Goal: Task Accomplishment & Management: Use online tool/utility

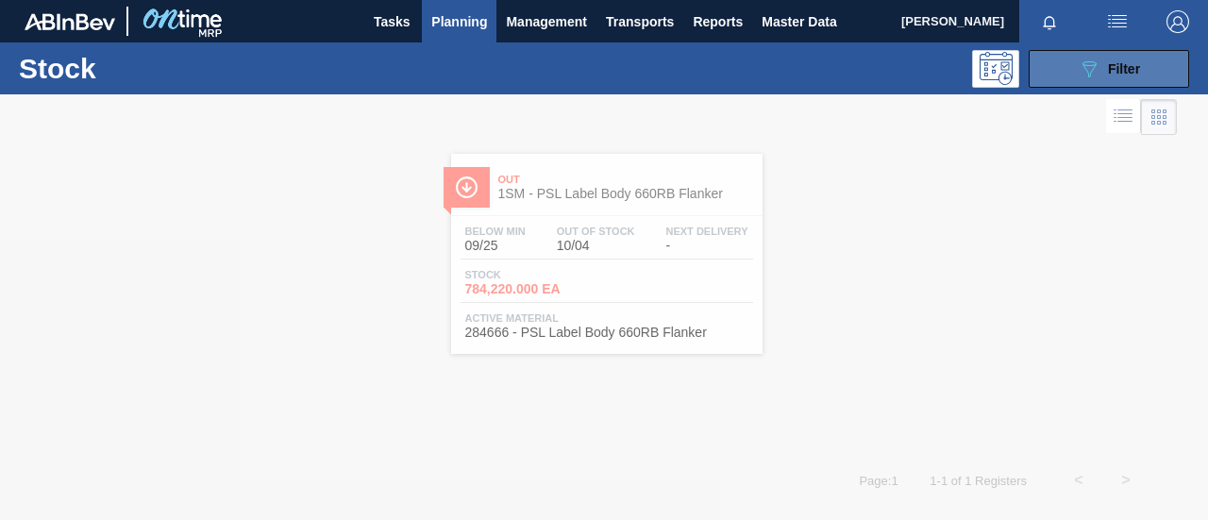
click at [1126, 75] on span "Filter" at bounding box center [1124, 68] width 32 height 15
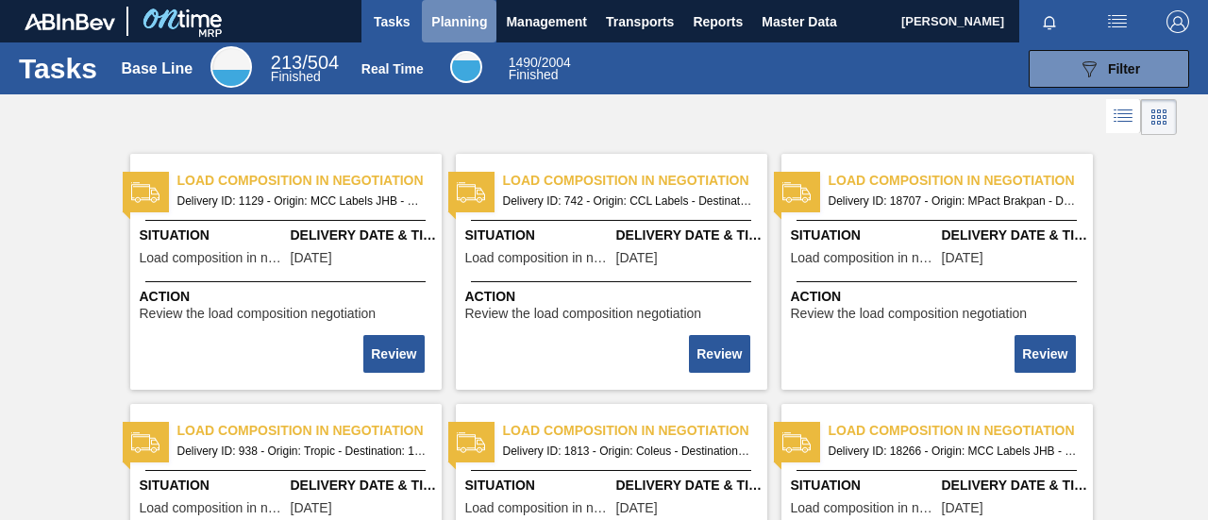
click at [446, 26] on span "Planning" at bounding box center [459, 21] width 56 height 23
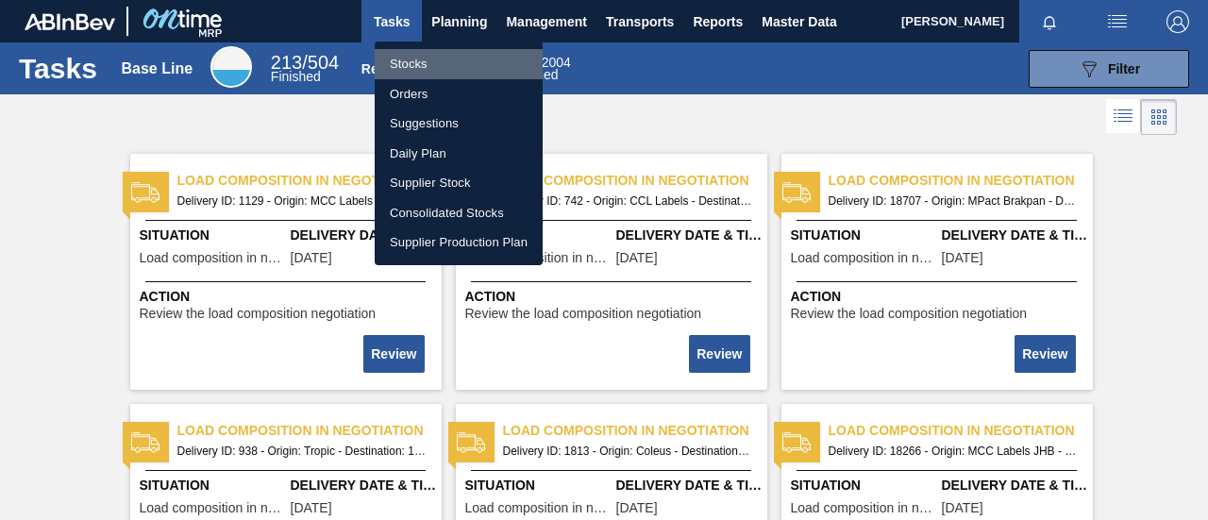
click at [416, 65] on li "Stocks" at bounding box center [459, 64] width 168 height 30
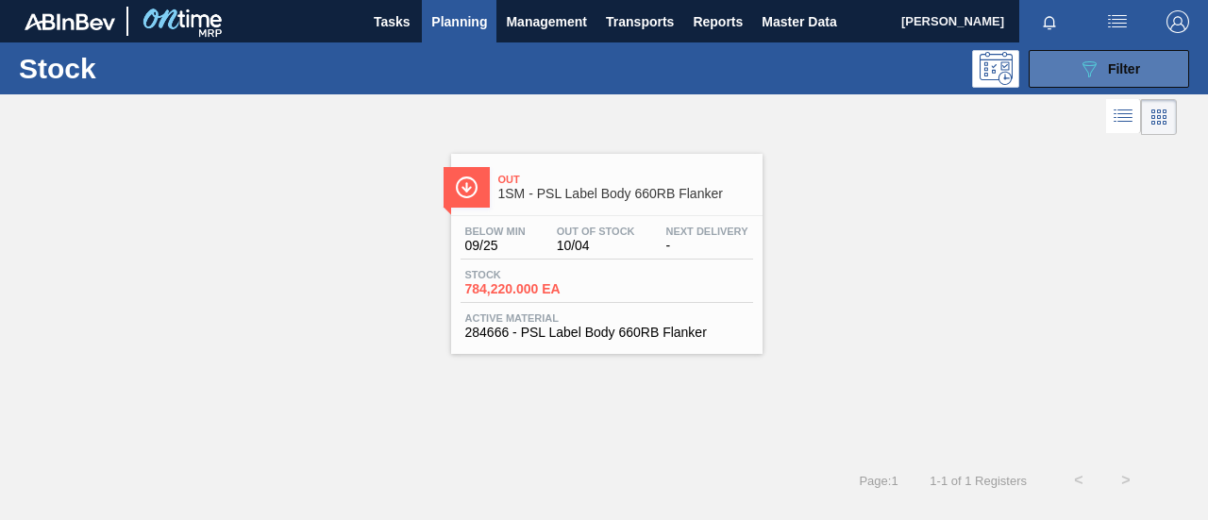
click at [1038, 77] on button "089F7B8B-B2A5-4AFE-B5C0-19BA573D28AC Filter" at bounding box center [1108, 69] width 160 height 38
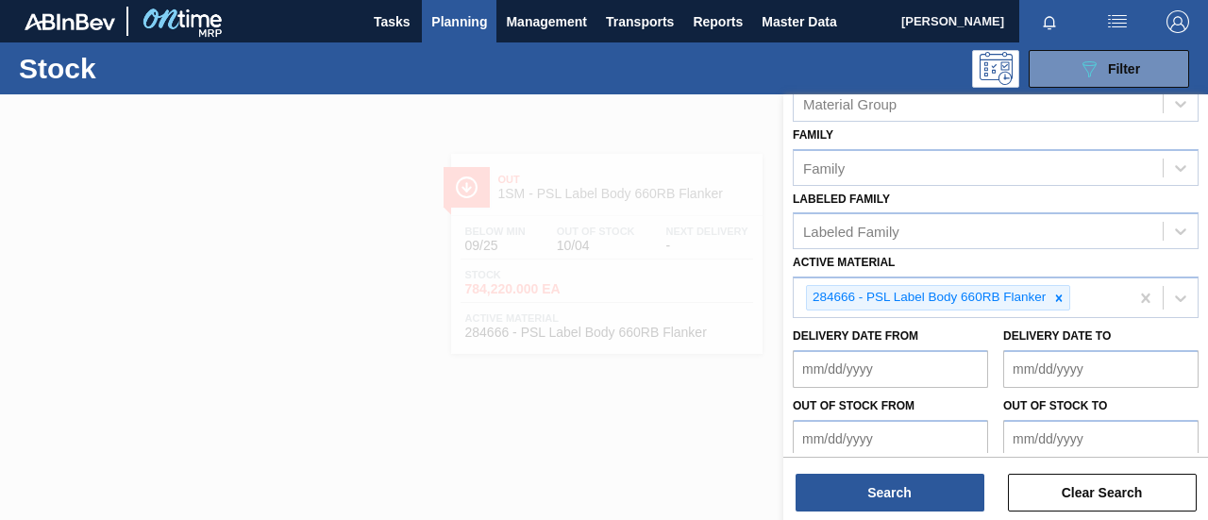
scroll to position [390, 0]
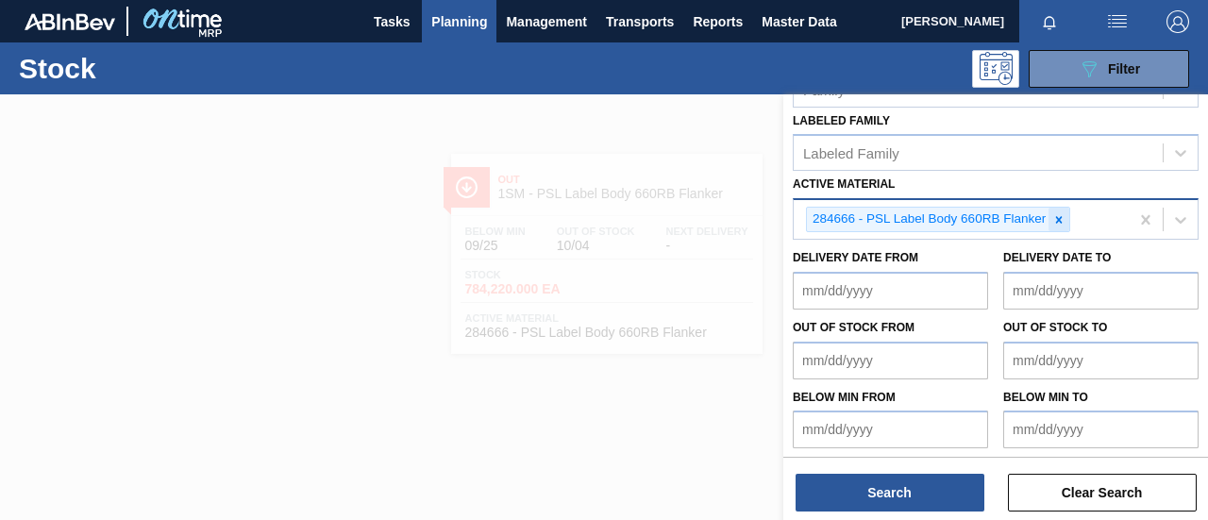
click at [1061, 213] on icon at bounding box center [1058, 219] width 13 height 13
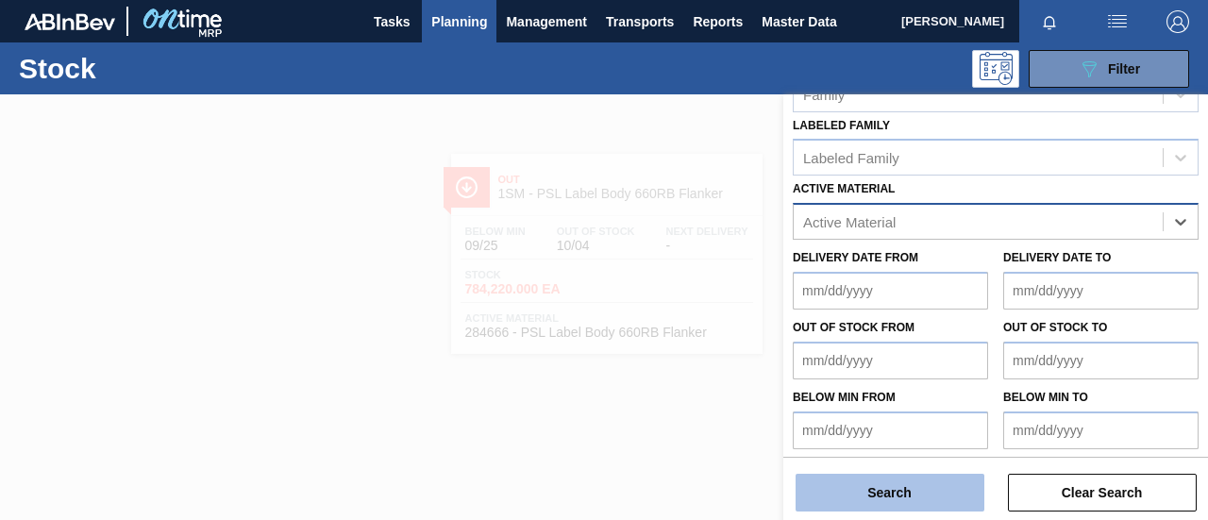
click at [832, 493] on button "Search" at bounding box center [889, 493] width 189 height 38
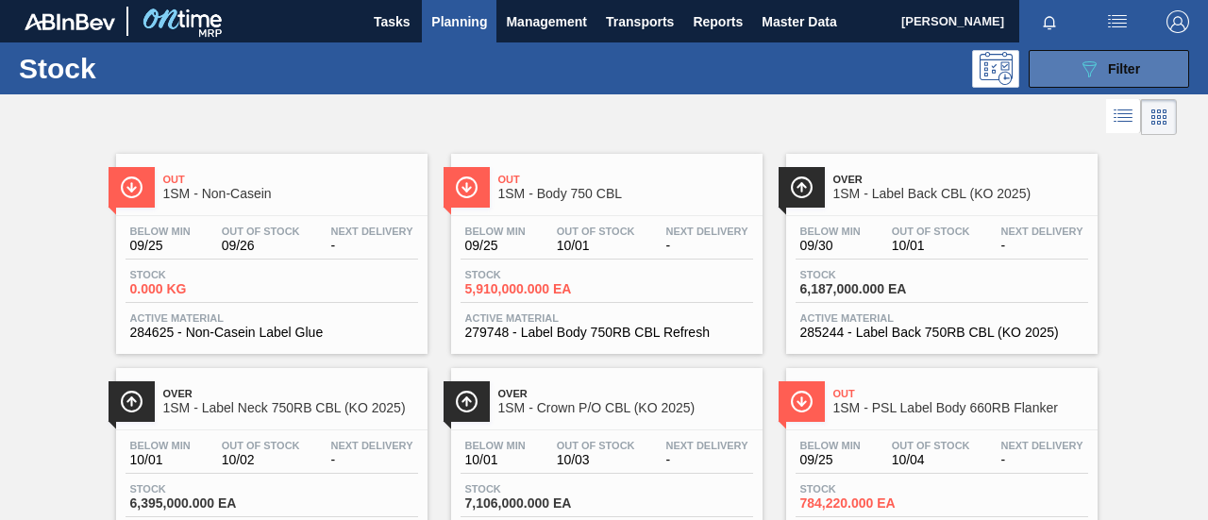
click at [1093, 58] on icon "089F7B8B-B2A5-4AFE-B5C0-19BA573D28AC" at bounding box center [1088, 69] width 23 height 23
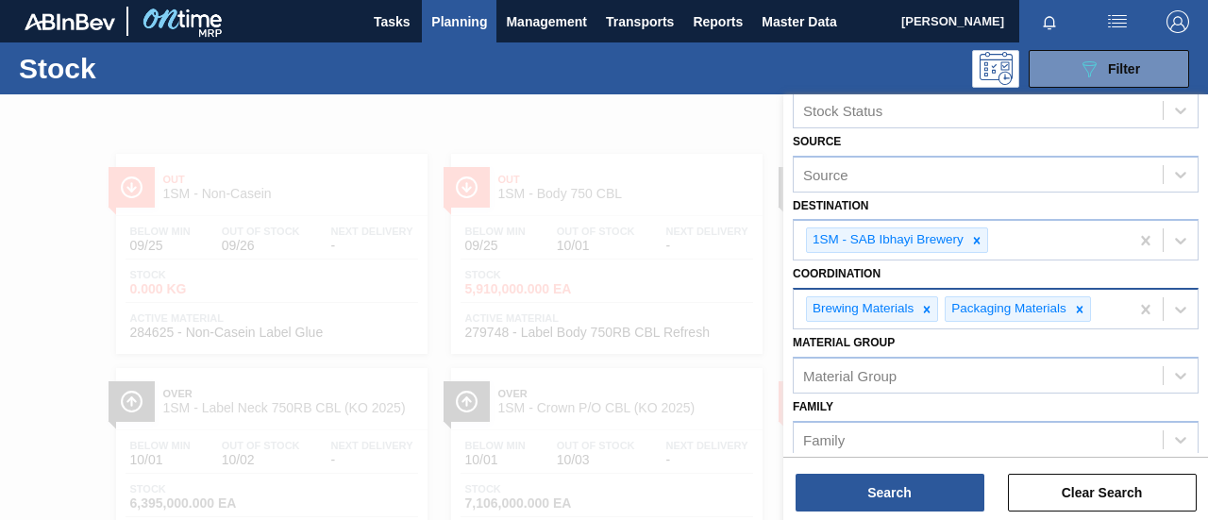
scroll to position [8, 0]
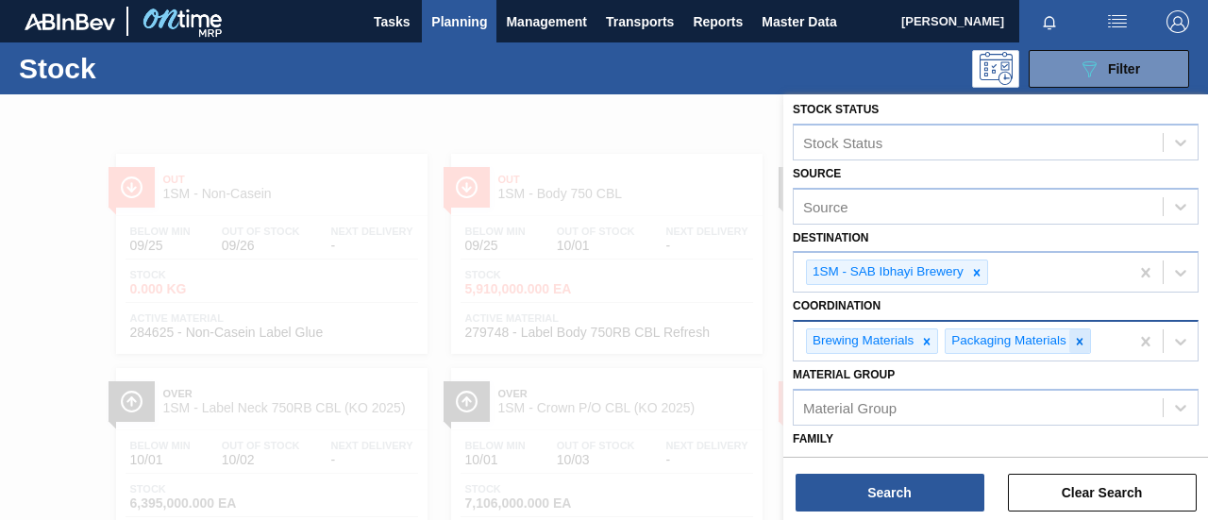
click at [1082, 340] on icon at bounding box center [1079, 341] width 13 height 13
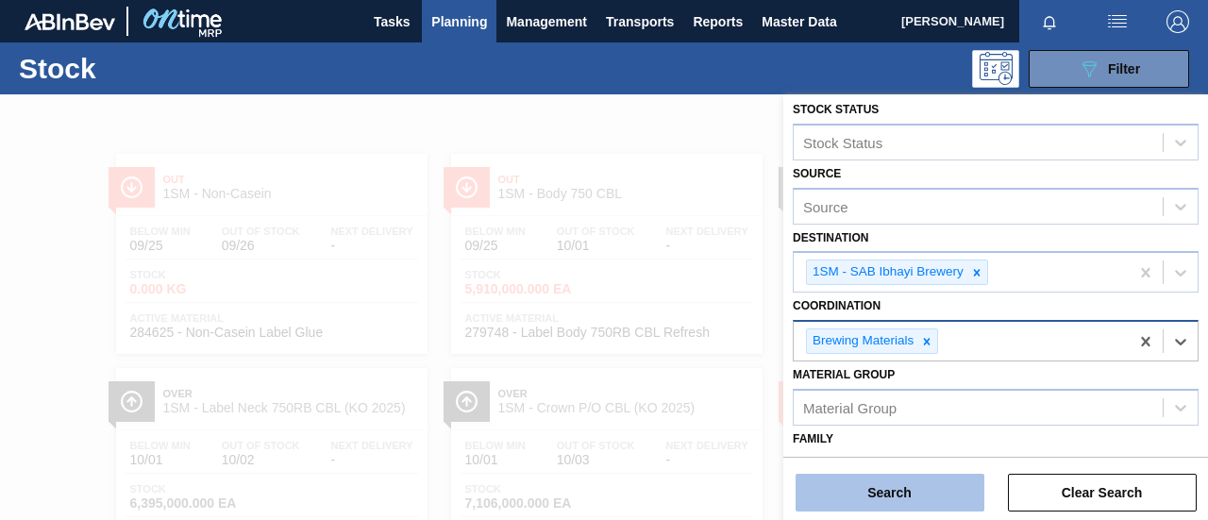
click at [875, 492] on button "Search" at bounding box center [889, 493] width 189 height 38
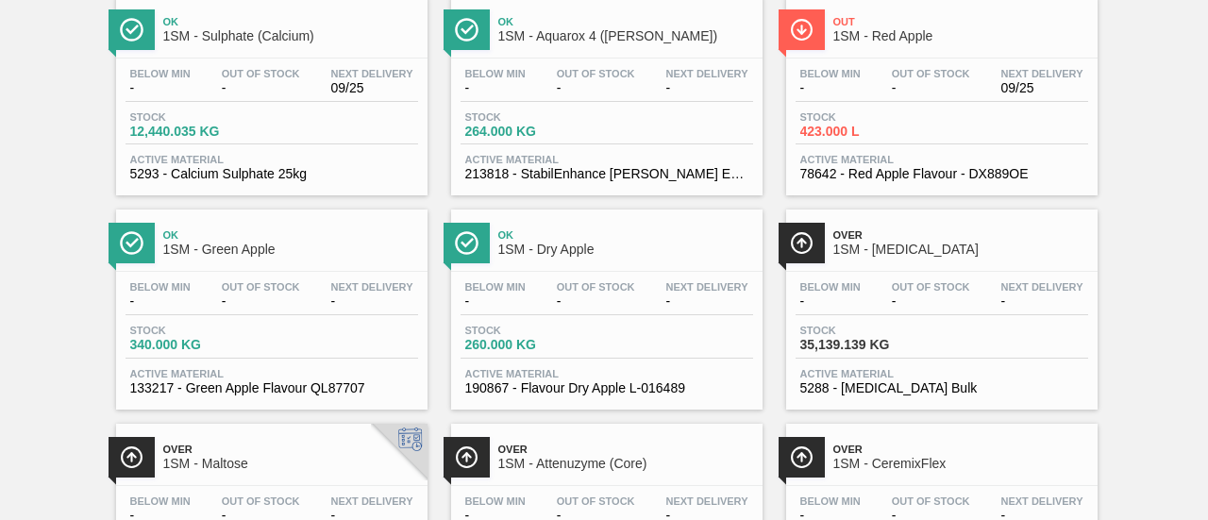
scroll to position [1321, 0]
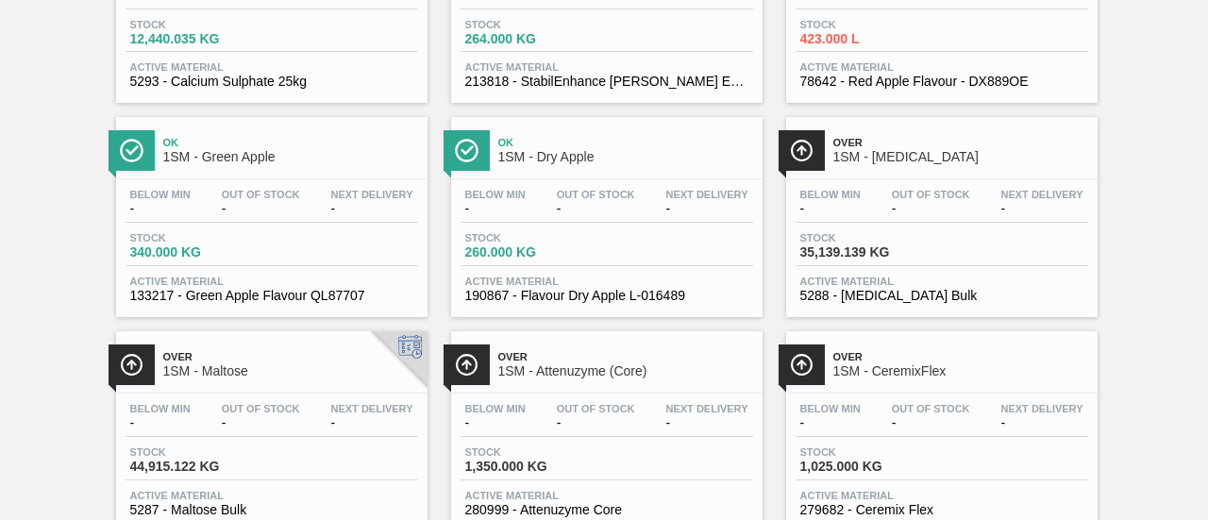
click at [936, 266] on div "Stock 35,139.139 KG" at bounding box center [941, 249] width 292 height 34
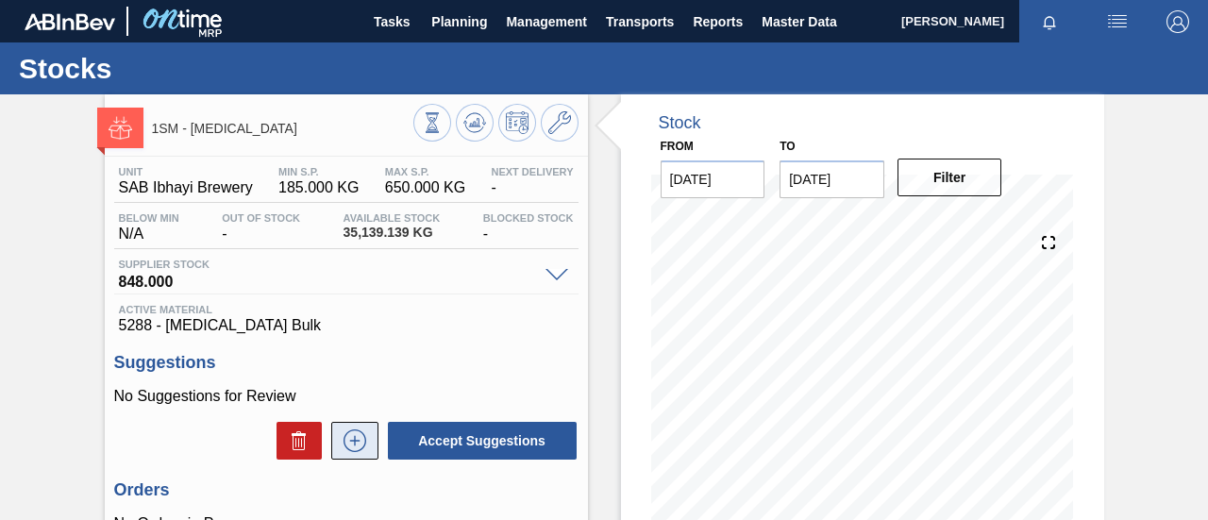
click at [350, 439] on icon at bounding box center [355, 440] width 30 height 23
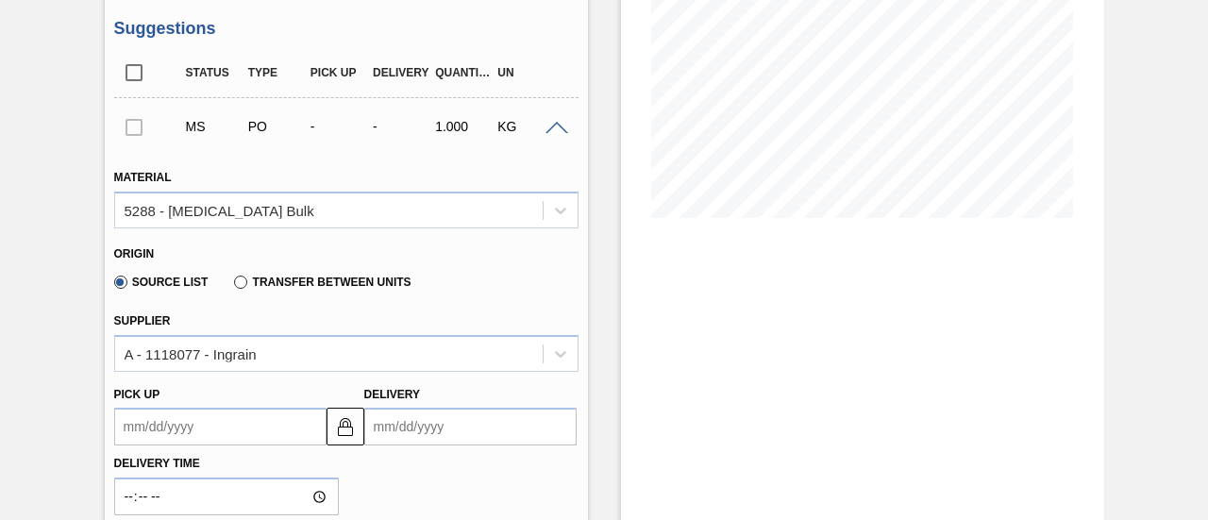
scroll to position [377, 0]
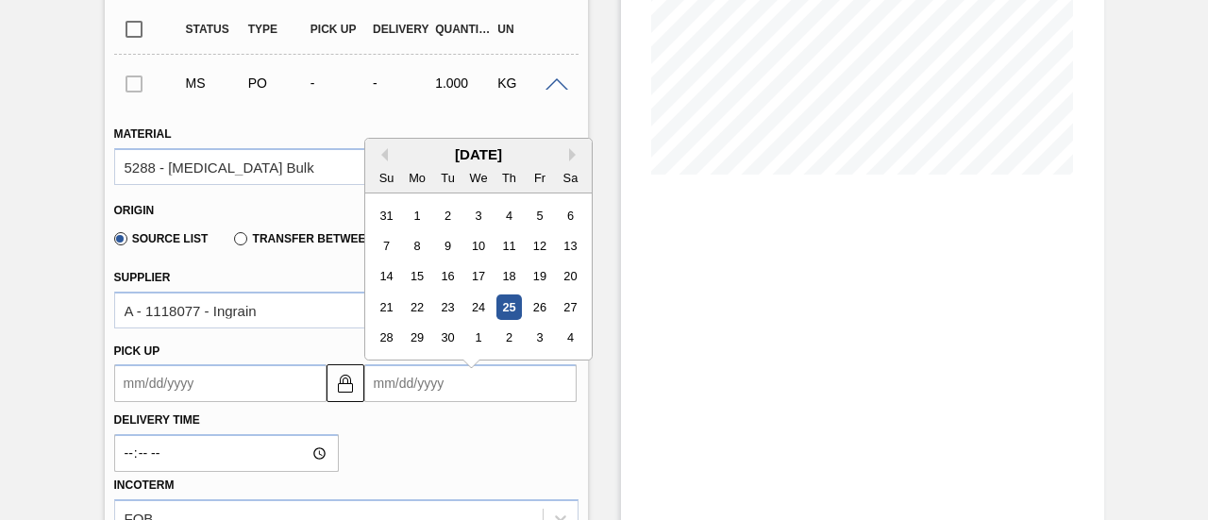
click at [474, 376] on input "Delivery" at bounding box center [470, 383] width 212 height 38
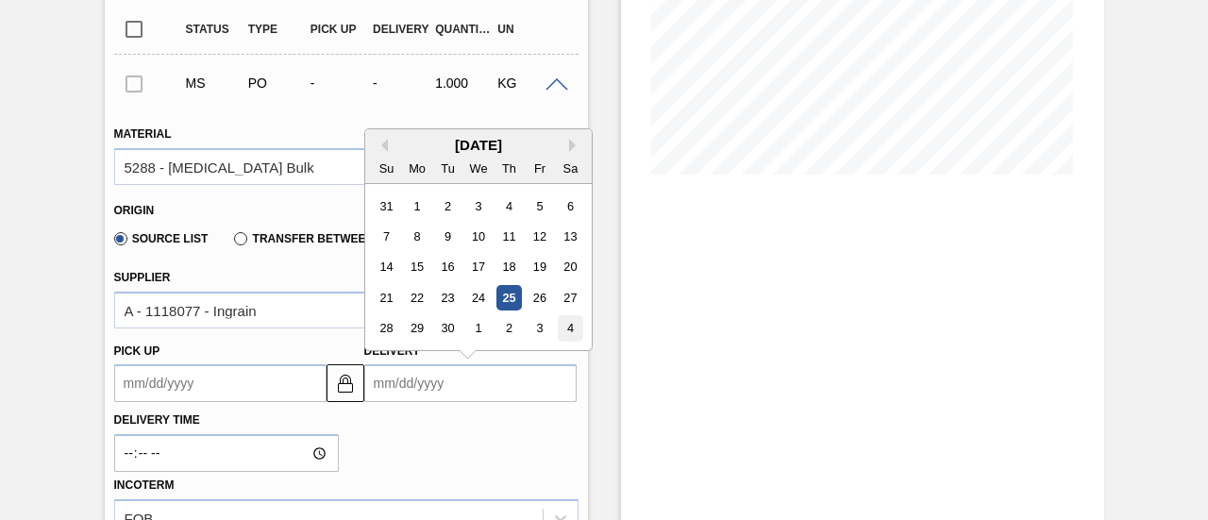
click at [559, 328] on div "4" at bounding box center [569, 328] width 25 height 25
type up3252649241 "10/03/2025"
type input "10/04/2025"
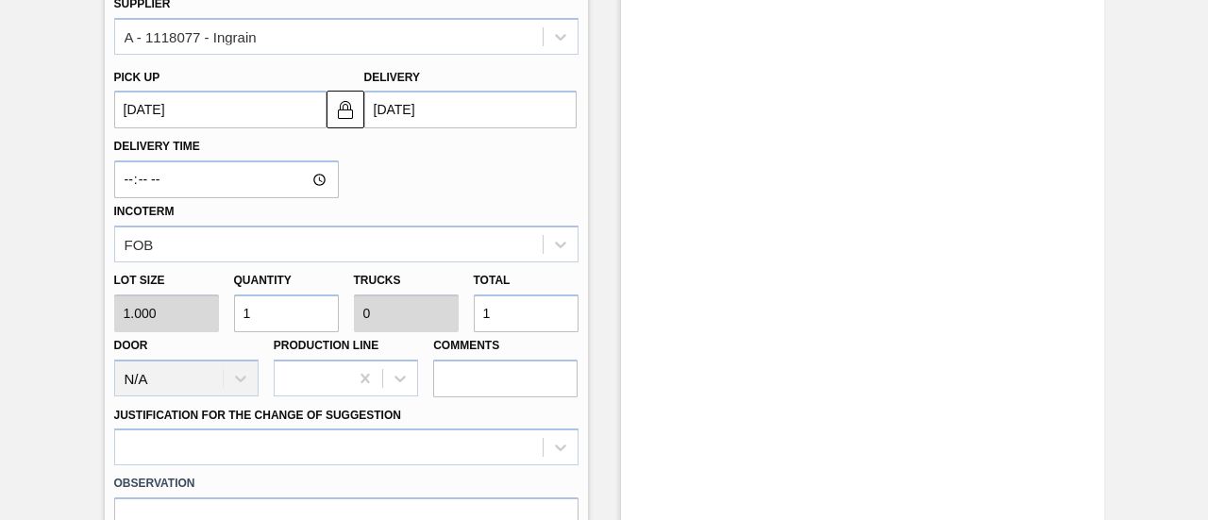
scroll to position [660, 0]
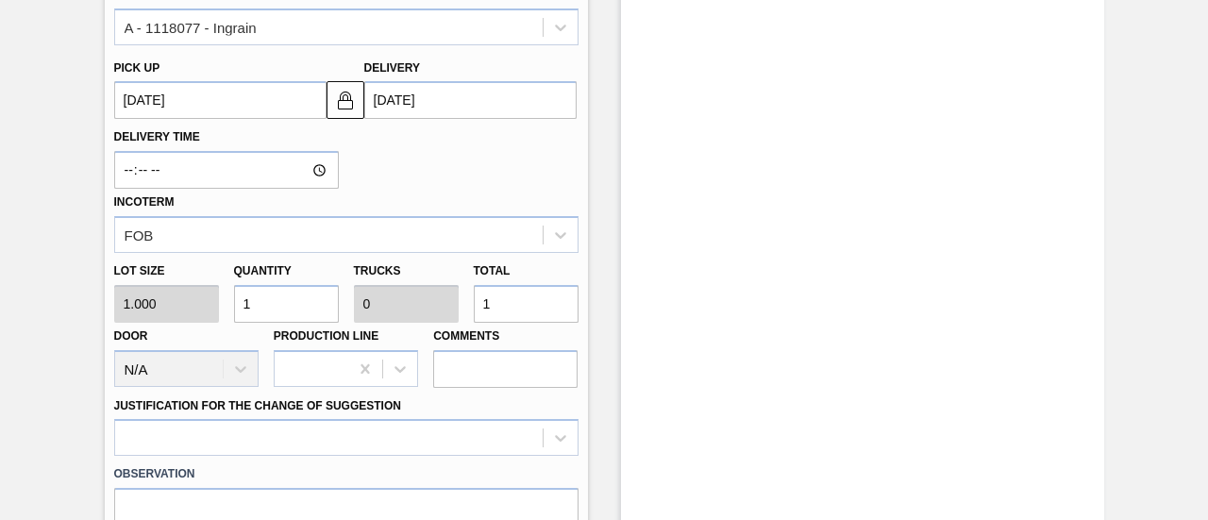
click at [443, 308] on div "Lot size 1.000 Quantity 1 Trucks 0 Total 1 Door N/A Production Line Comments" at bounding box center [346, 320] width 479 height 135
type input "3"
type input "33"
type input "0.001"
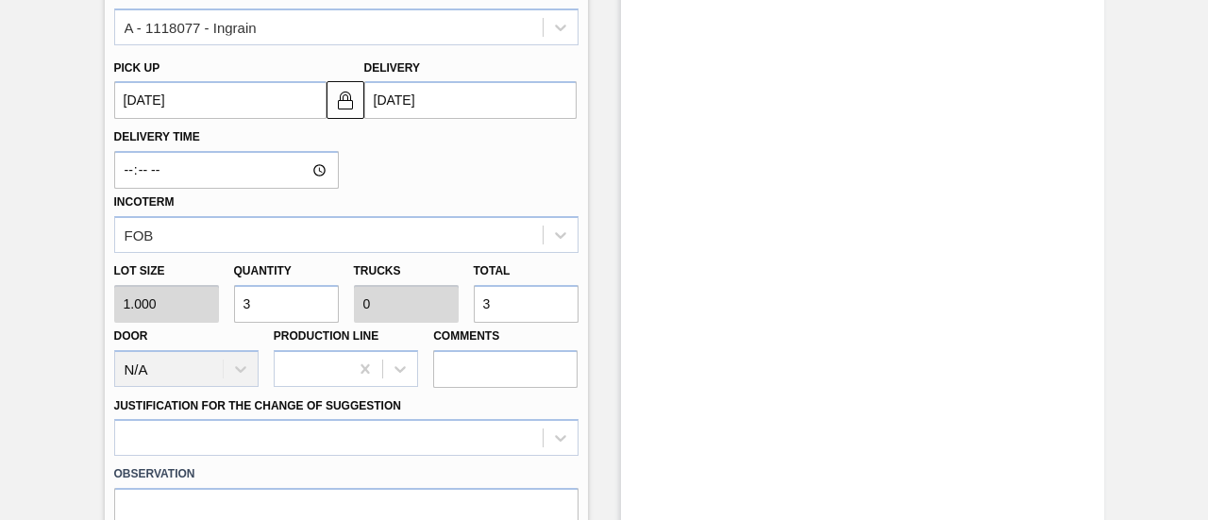
type input "33"
type input "333"
type input "0.01"
type input "333,000"
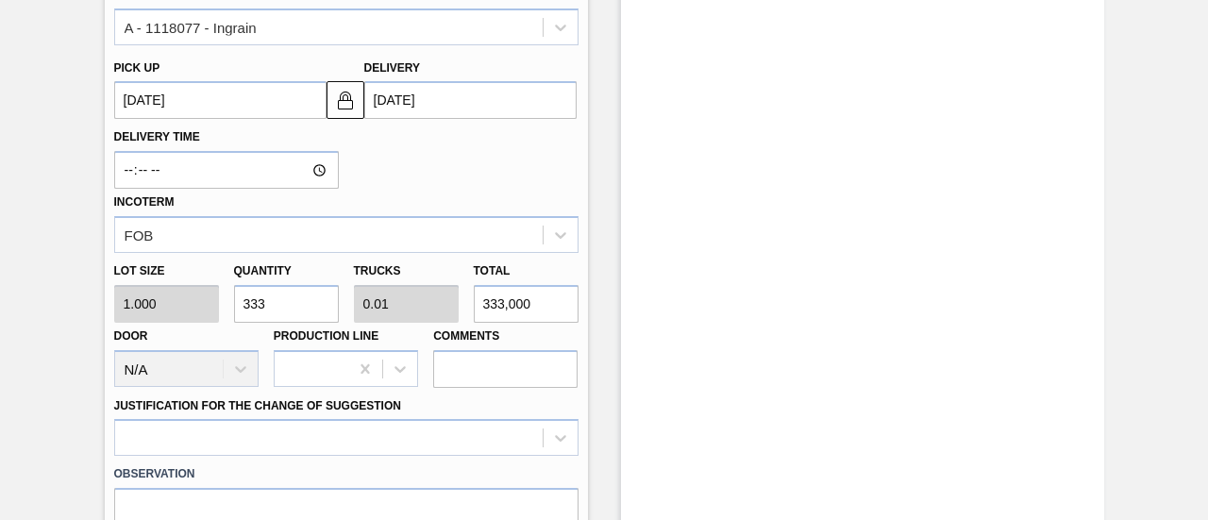
type input "10.406"
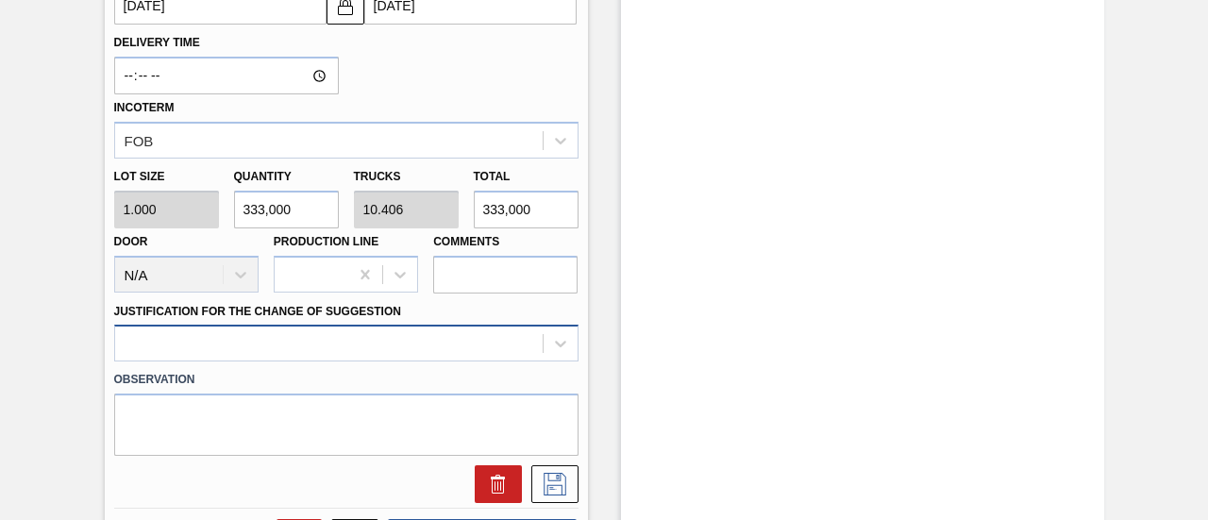
click at [536, 346] on div at bounding box center [346, 343] width 464 height 37
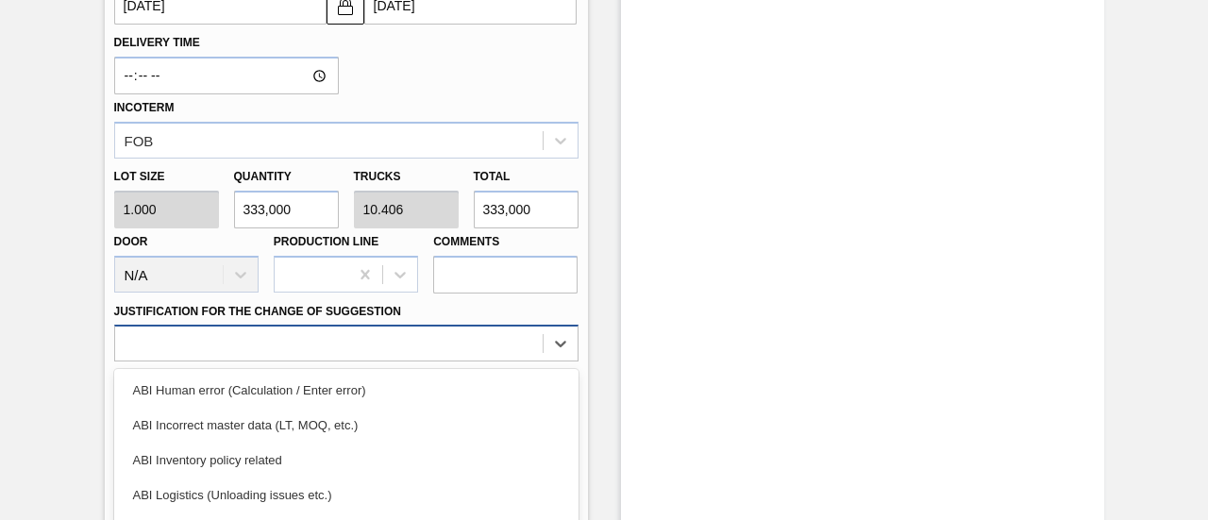
scroll to position [896, 0]
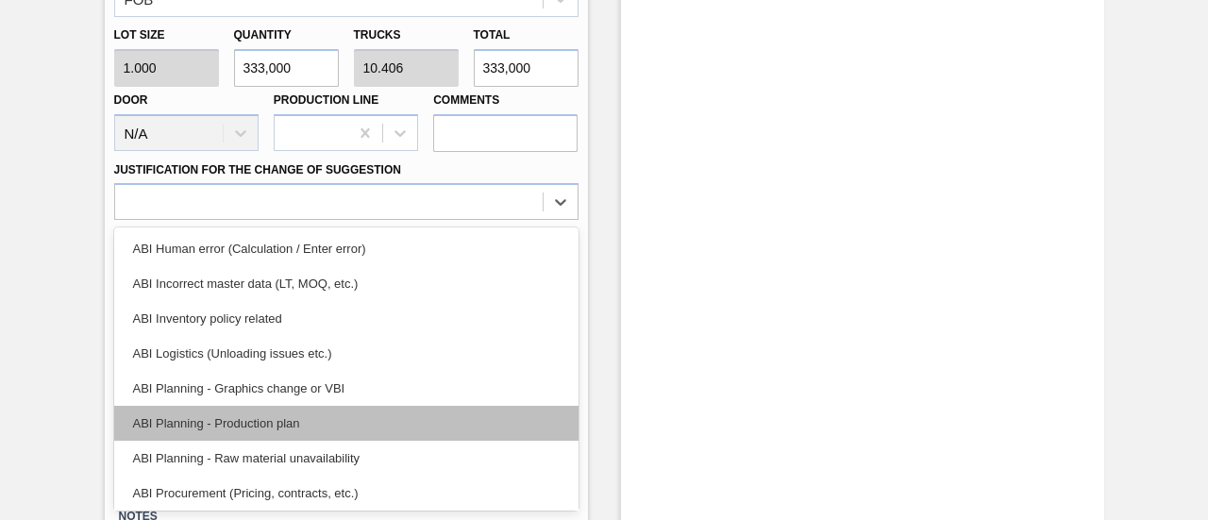
click at [298, 422] on div "ABI Planning - Production plan" at bounding box center [346, 423] width 464 height 35
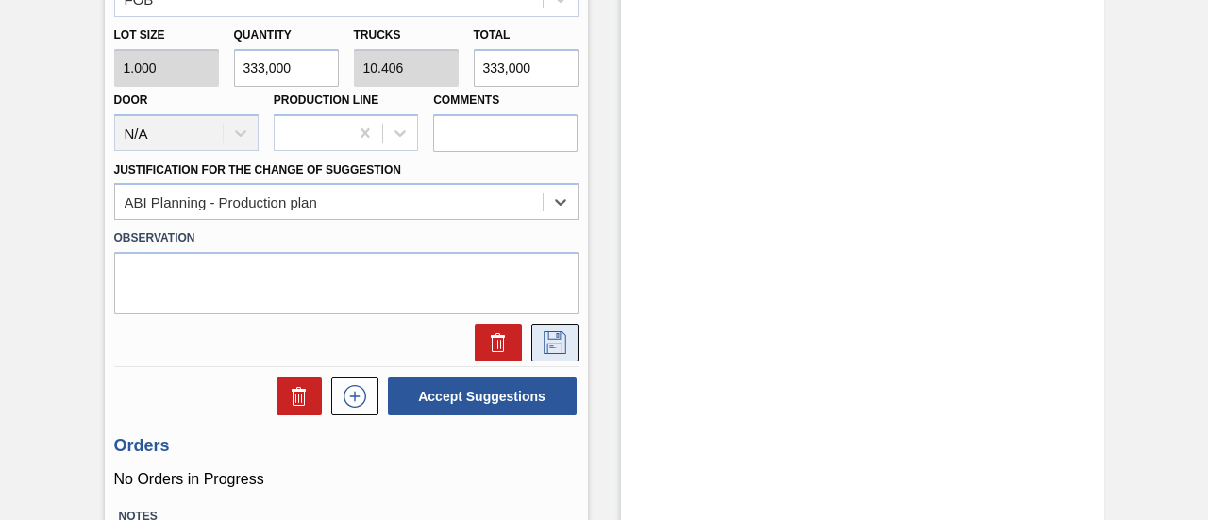
click at [551, 340] on icon at bounding box center [555, 342] width 30 height 23
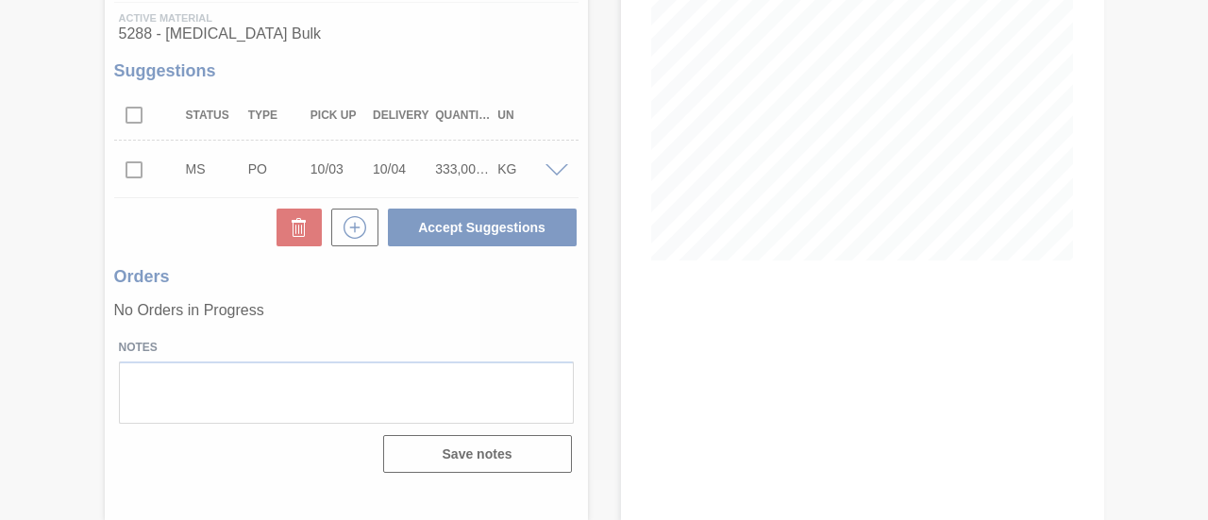
scroll to position [291, 0]
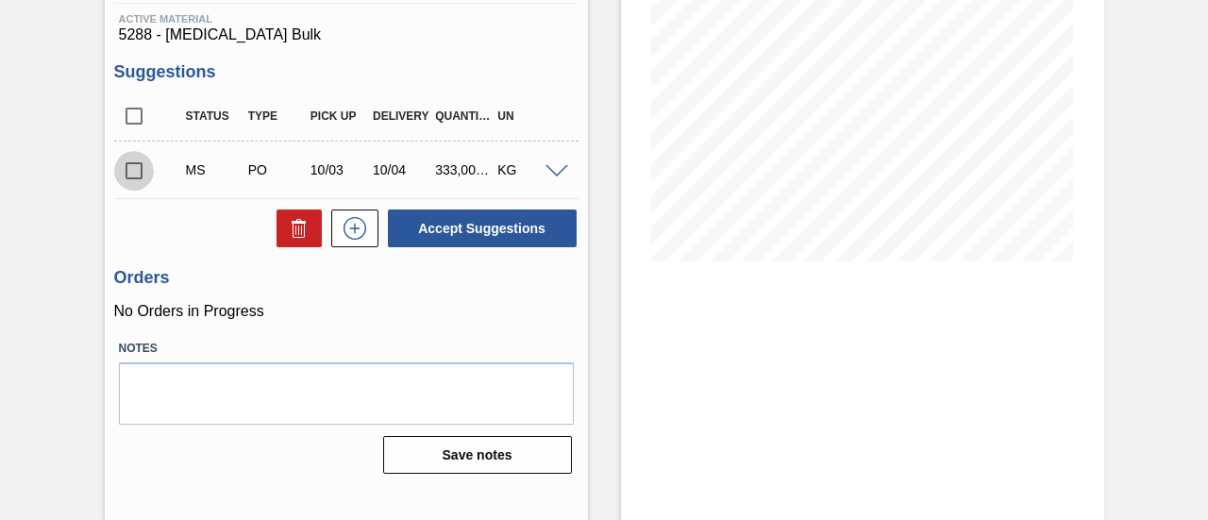
click at [134, 175] on input "checkbox" at bounding box center [134, 171] width 40 height 40
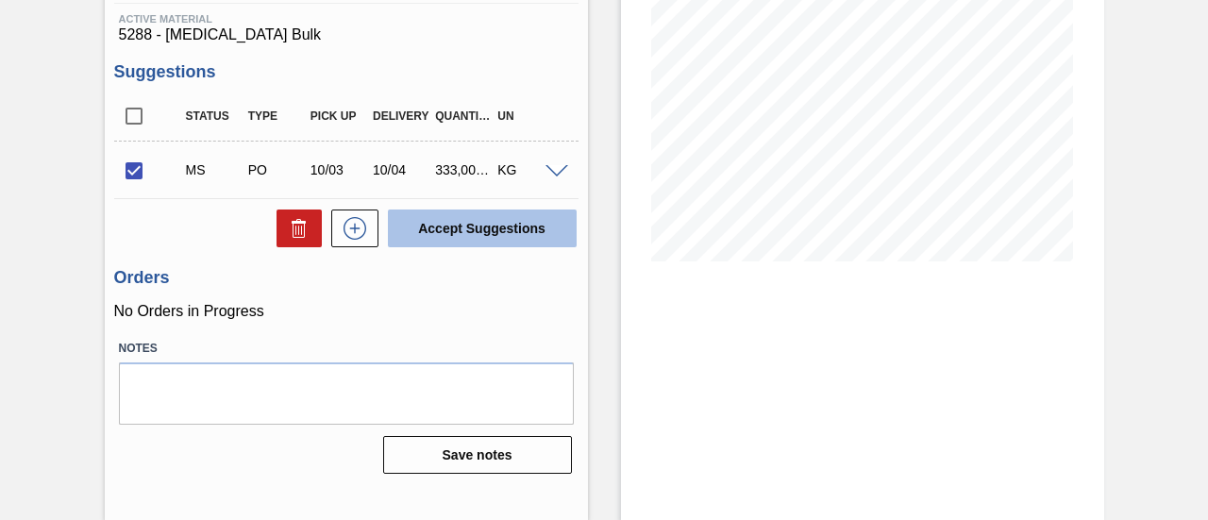
click at [483, 230] on button "Accept Suggestions" at bounding box center [482, 228] width 189 height 38
checkbox input "false"
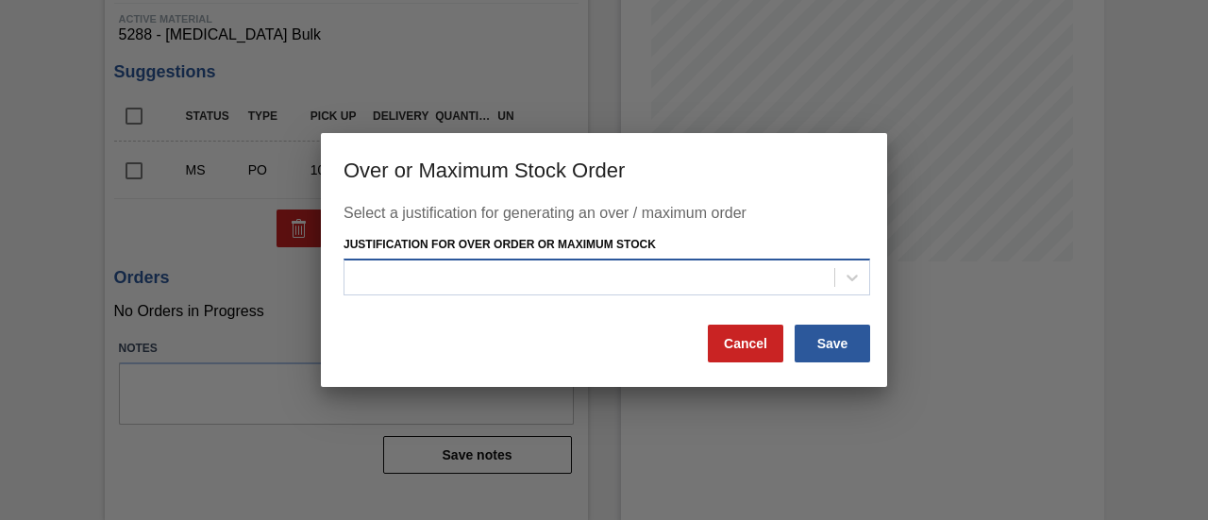
click at [583, 263] on div at bounding box center [589, 276] width 490 height 27
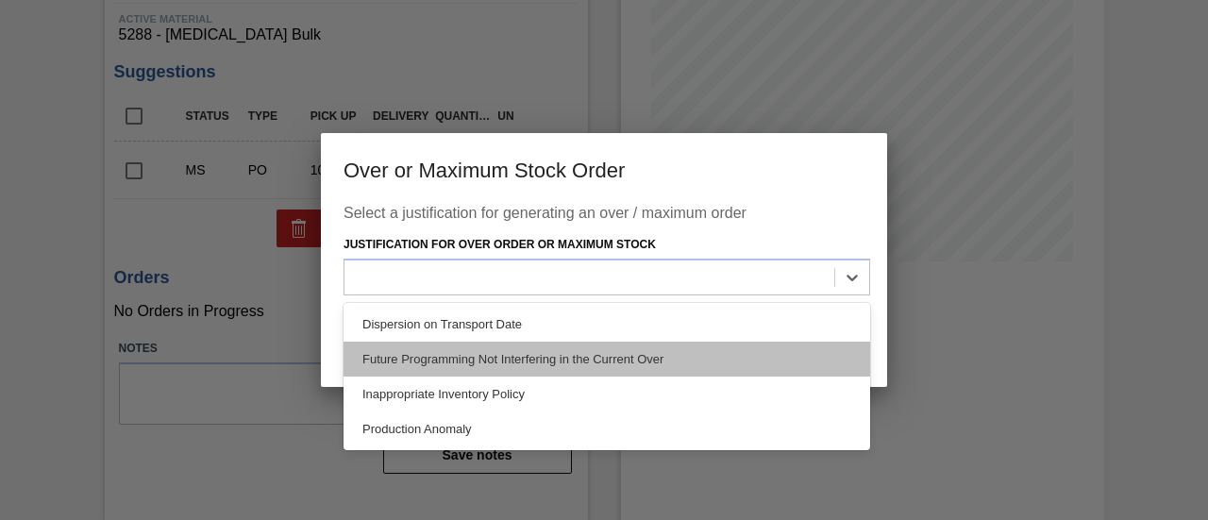
click at [536, 350] on div "Future Programming Not Interfering in the Current Over" at bounding box center [606, 359] width 526 height 35
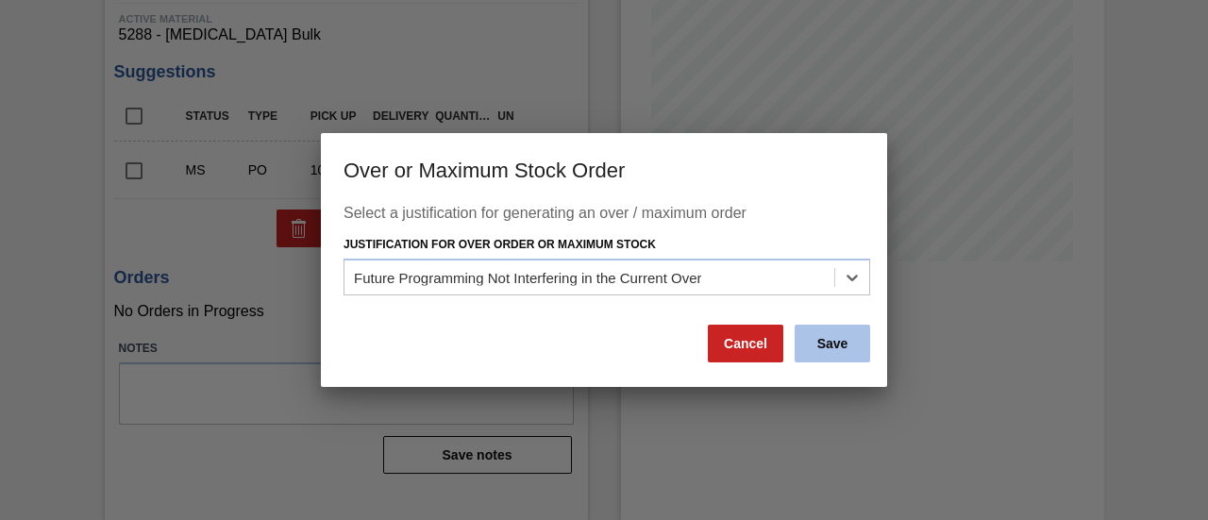
click at [815, 339] on button "Save" at bounding box center [831, 344] width 75 height 38
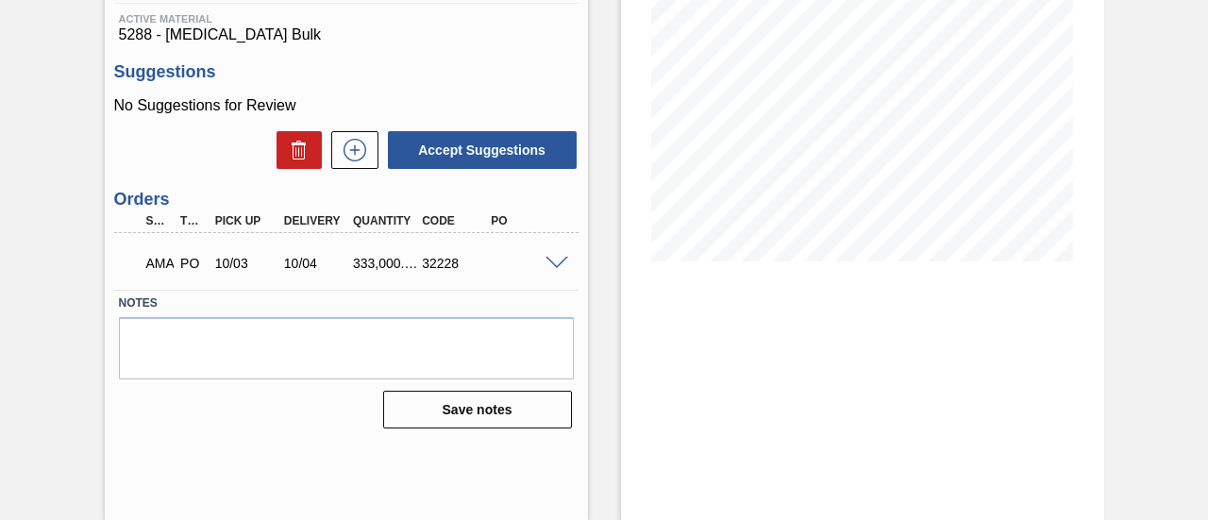
click at [557, 266] on span at bounding box center [556, 264] width 23 height 14
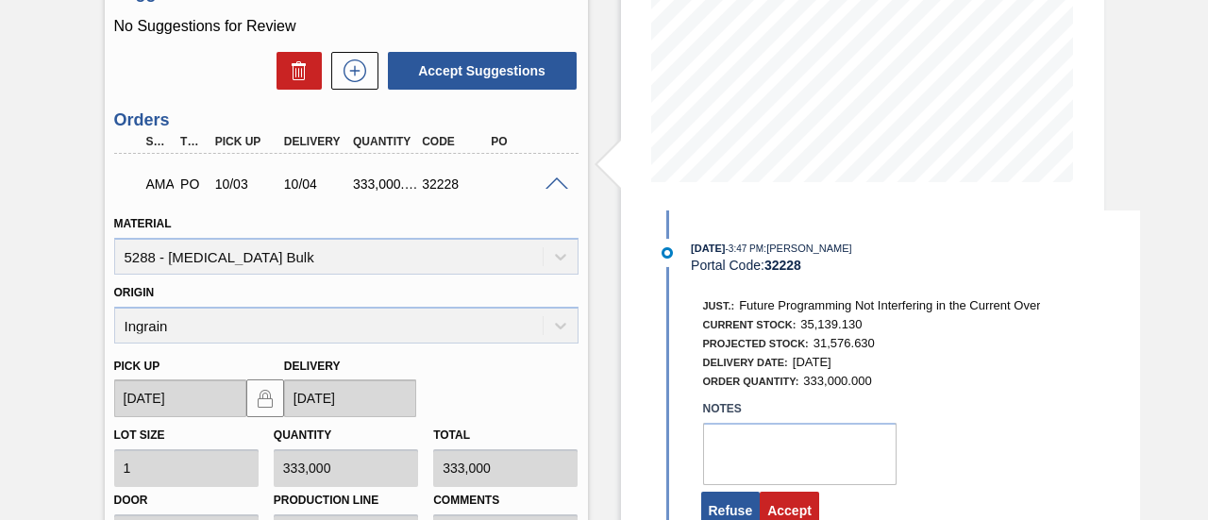
scroll to position [479, 0]
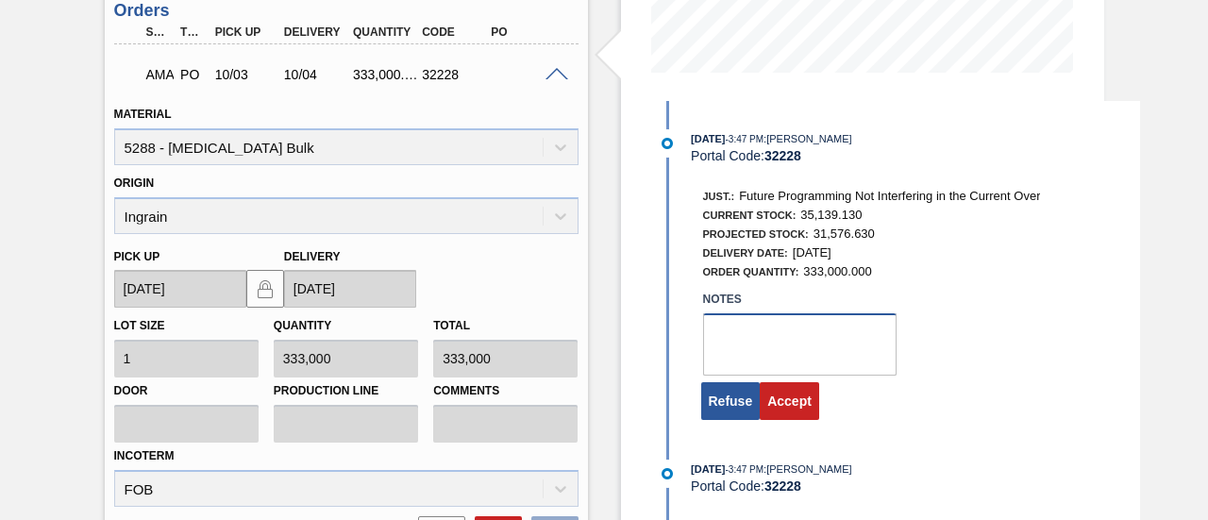
click at [745, 360] on textarea at bounding box center [799, 344] width 193 height 62
type textarea "."
click at [771, 391] on button "Accept" at bounding box center [788, 401] width 59 height 38
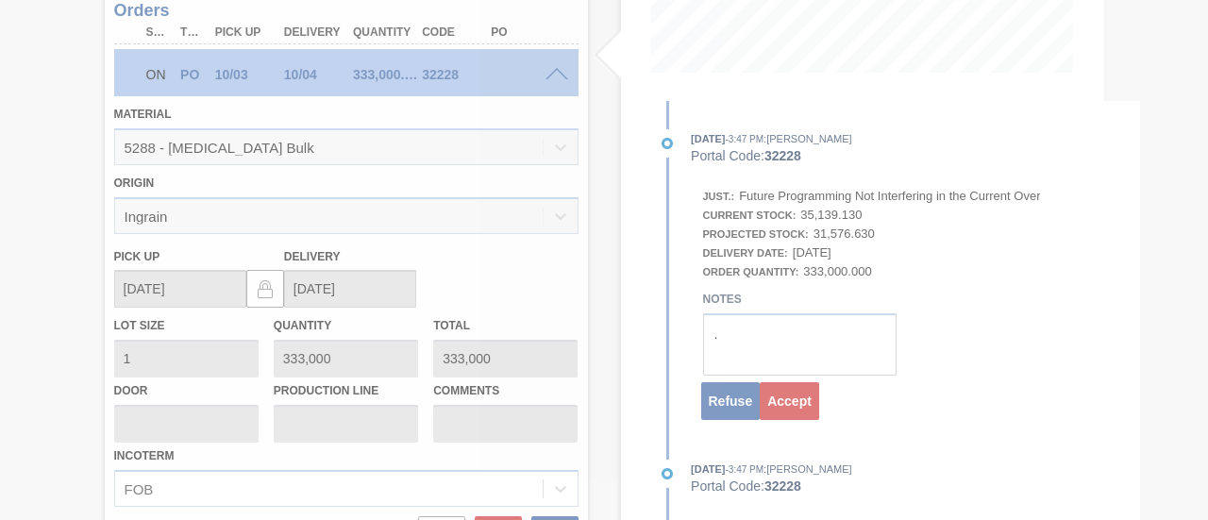
scroll to position [291, 0]
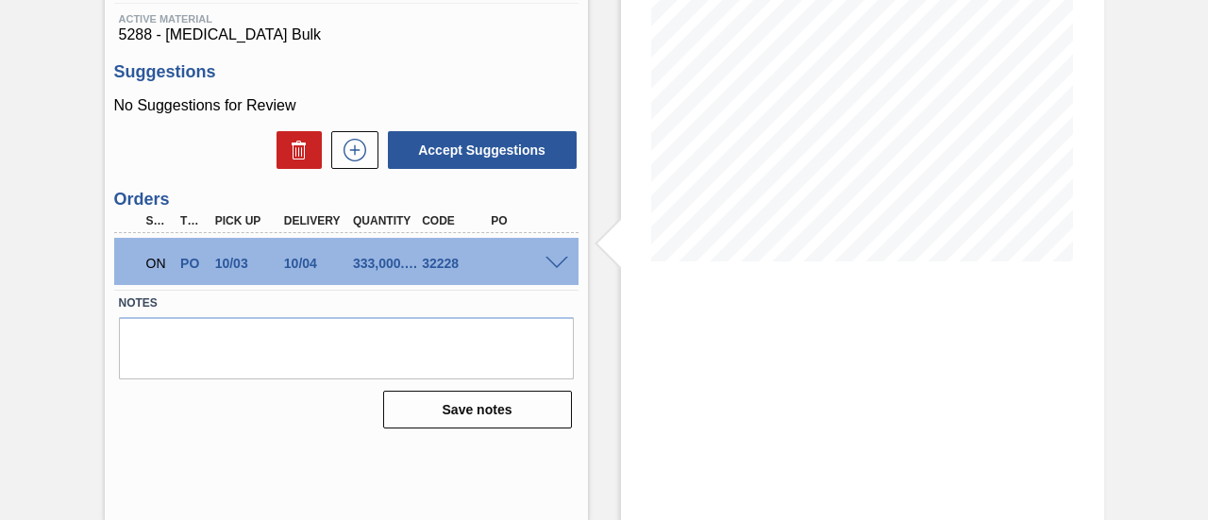
click at [552, 265] on span at bounding box center [556, 264] width 23 height 14
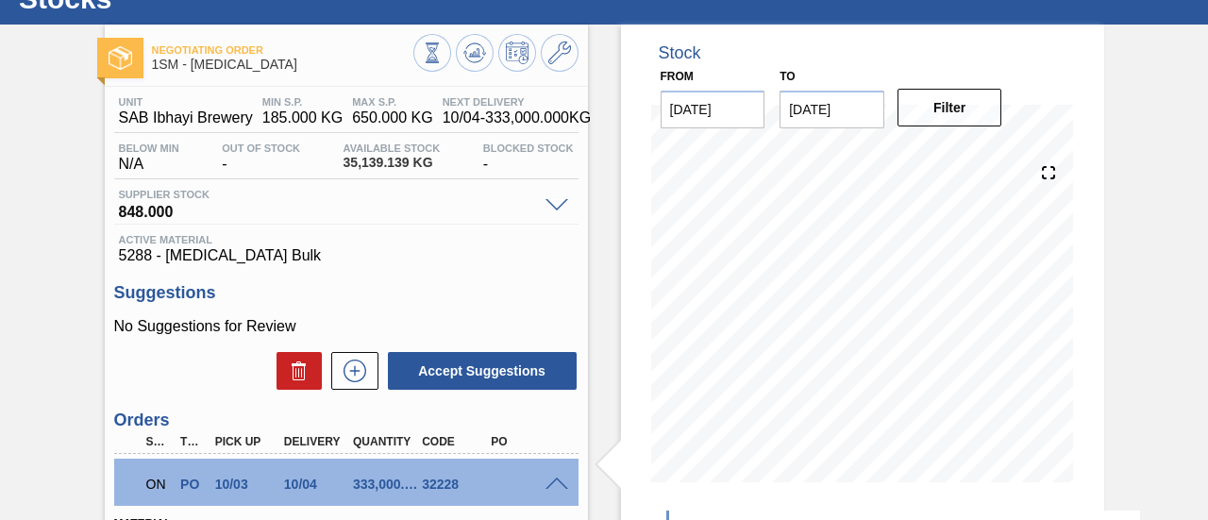
scroll to position [0, 0]
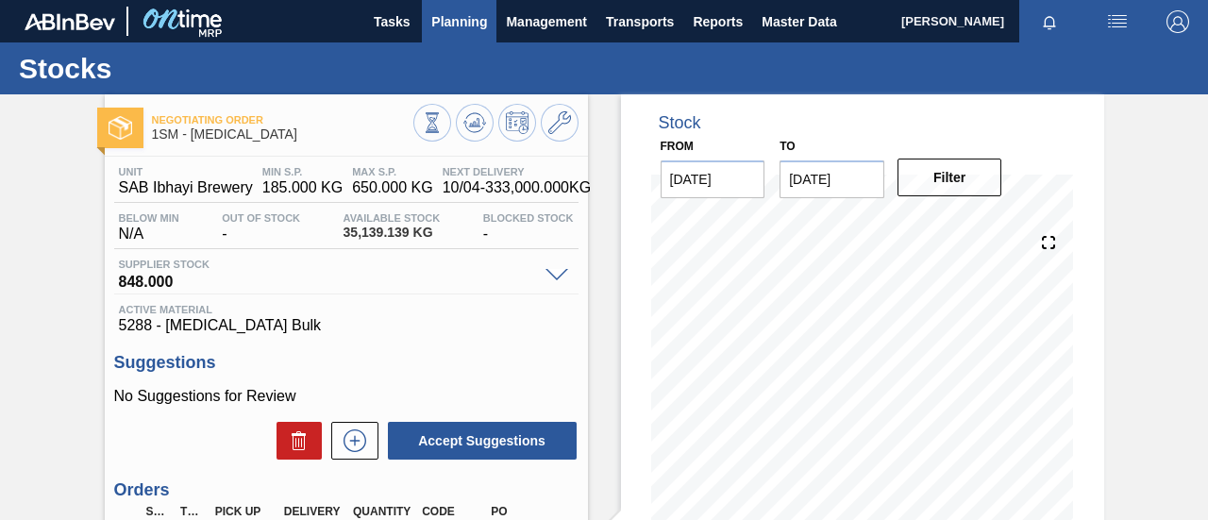
click at [458, 27] on span "Planning" at bounding box center [459, 21] width 56 height 23
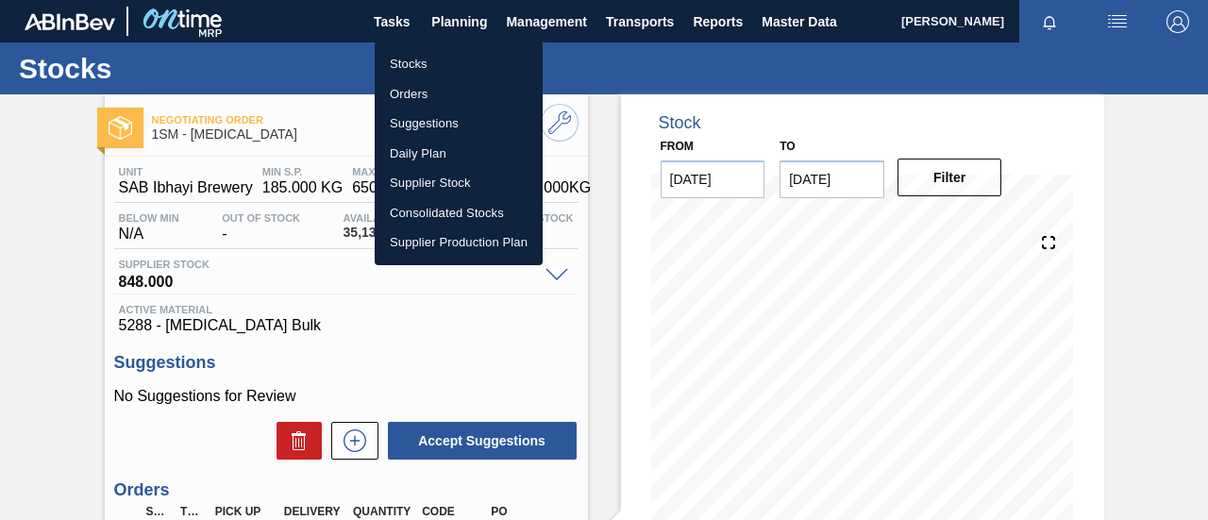
click at [430, 92] on li "Orders" at bounding box center [459, 94] width 168 height 30
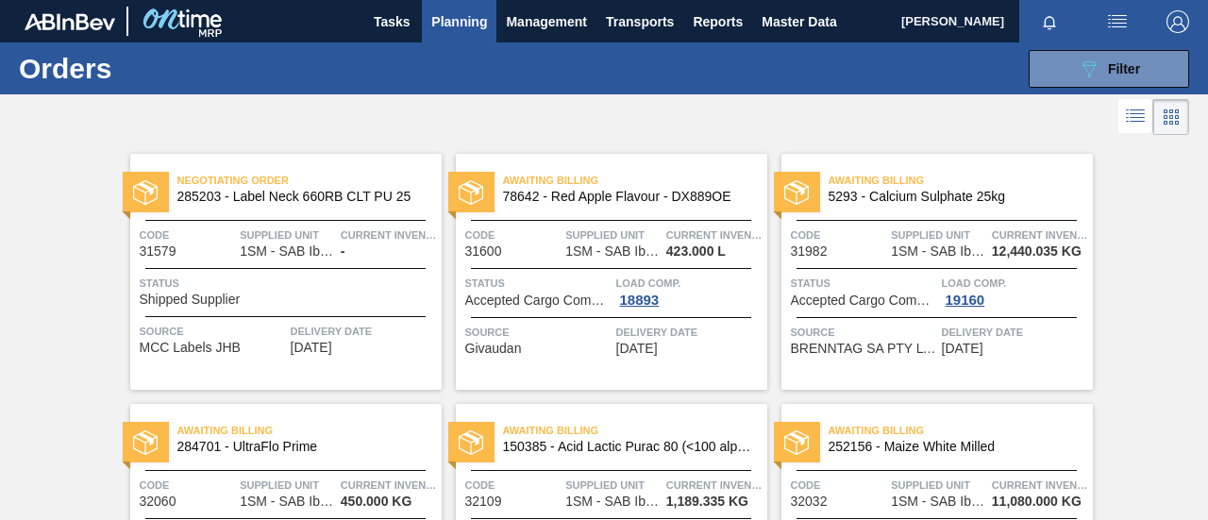
click at [460, 21] on span "Planning" at bounding box center [459, 21] width 56 height 23
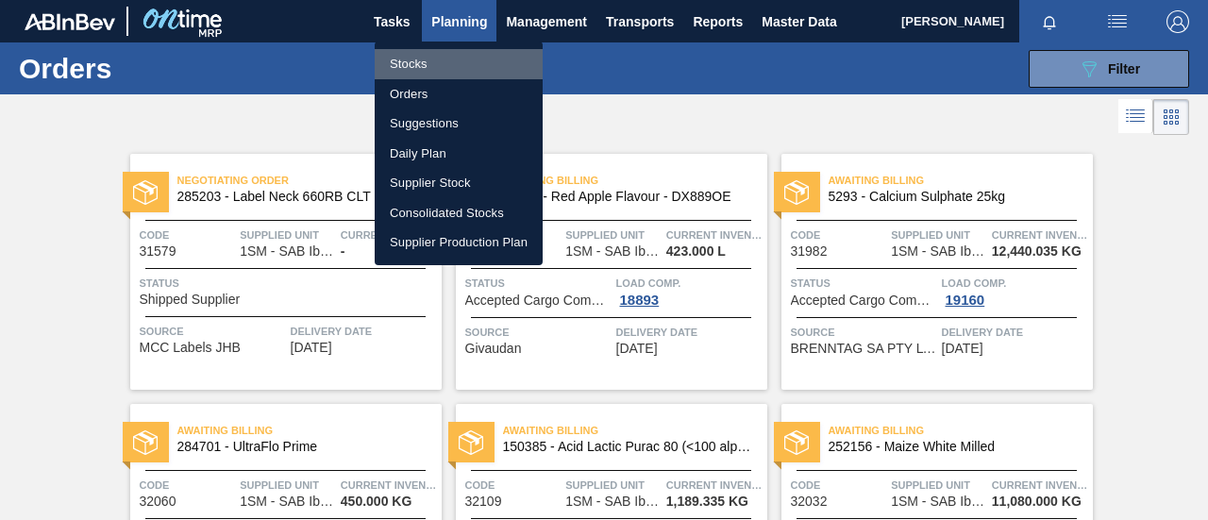
click at [430, 62] on li "Stocks" at bounding box center [459, 64] width 168 height 30
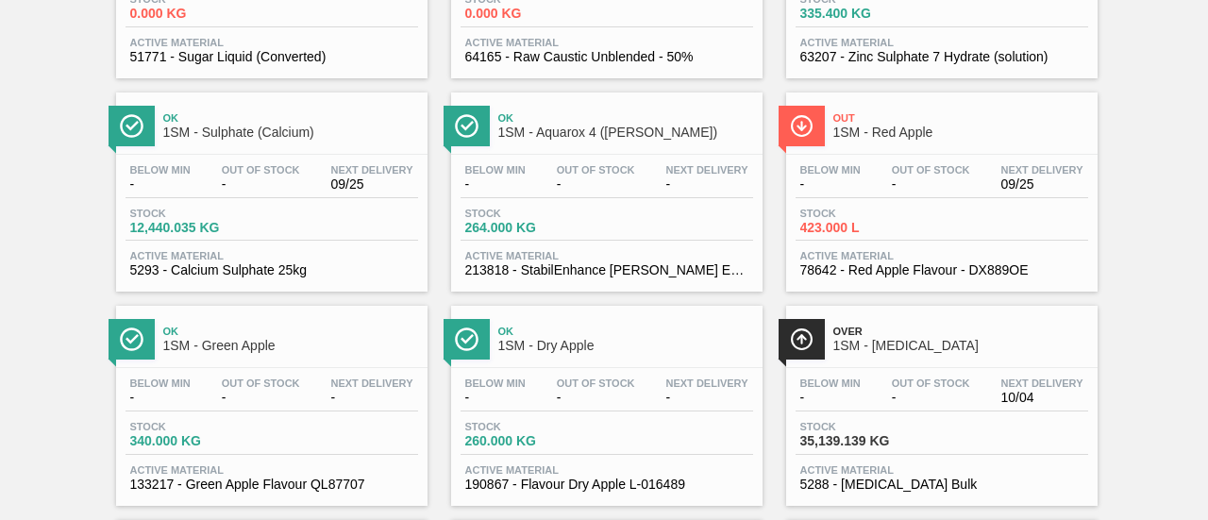
scroll to position [1415, 0]
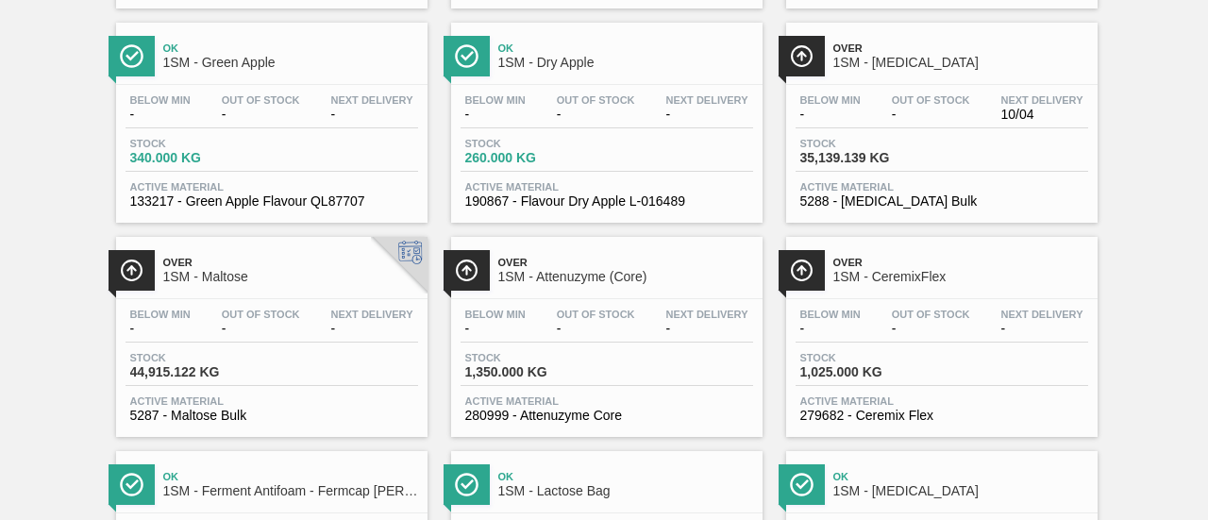
click at [251, 358] on div "Below Min - Out Of Stock - Next Delivery - Stock 44,915.122 KG Active Material …" at bounding box center [271, 363] width 311 height 128
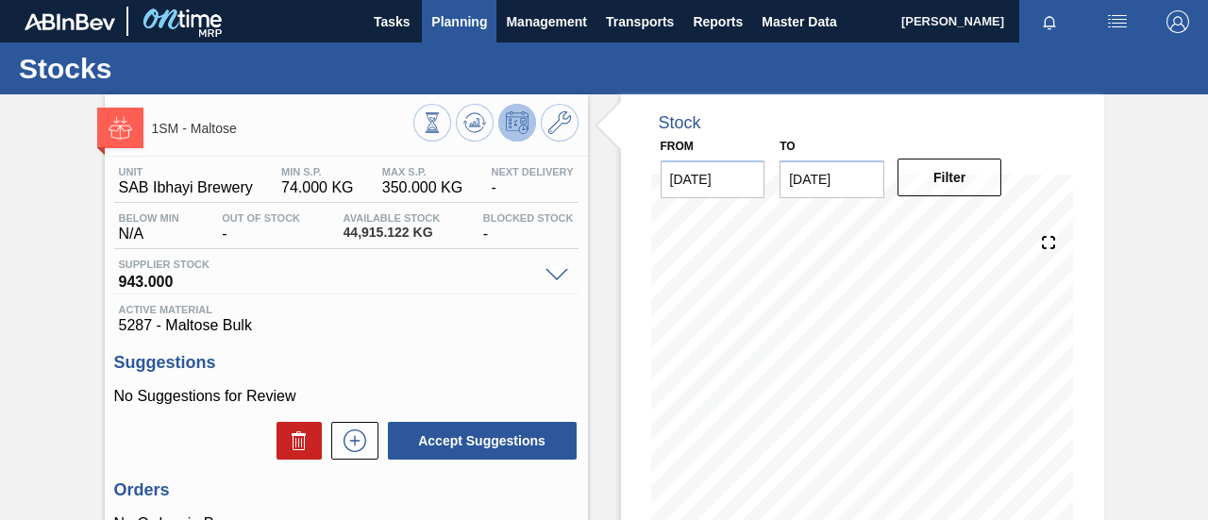
click at [458, 33] on button "Planning" at bounding box center [459, 21] width 75 height 42
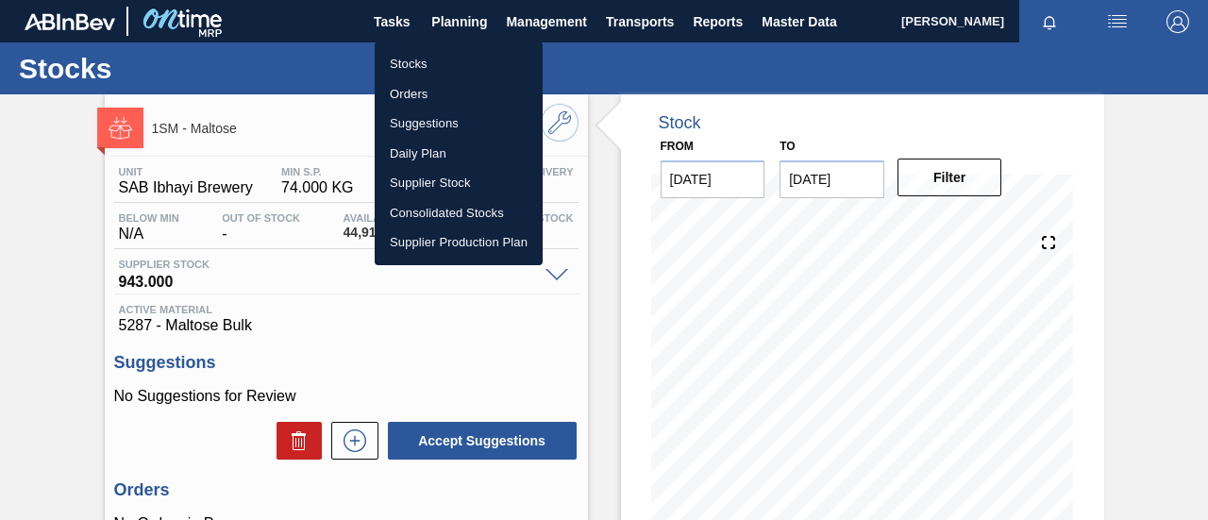
drag, startPoint x: 396, startPoint y: 333, endPoint x: 398, endPoint y: 320, distance: 13.3
click at [396, 326] on div at bounding box center [604, 260] width 1208 height 520
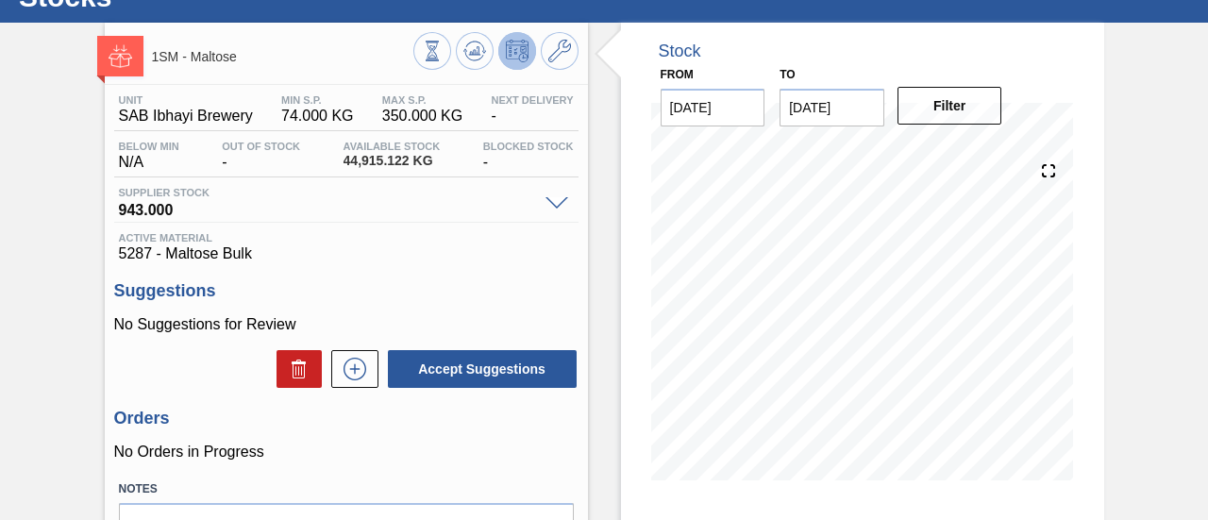
scroll to position [189, 0]
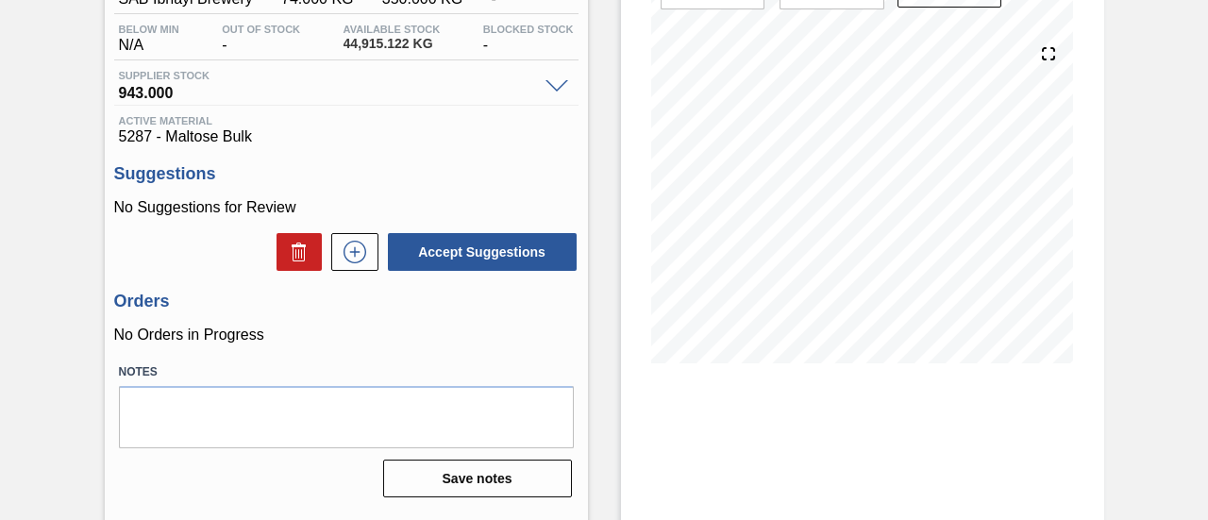
click at [357, 273] on div "Accept Suggestions" at bounding box center [346, 252] width 464 height 42
click at [358, 268] on button at bounding box center [354, 252] width 47 height 38
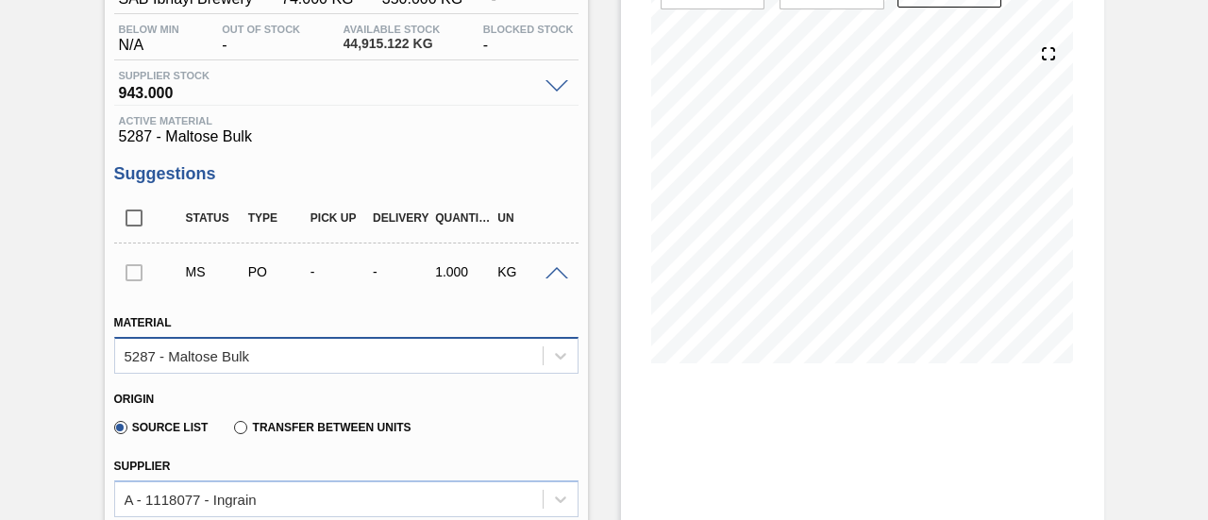
scroll to position [472, 0]
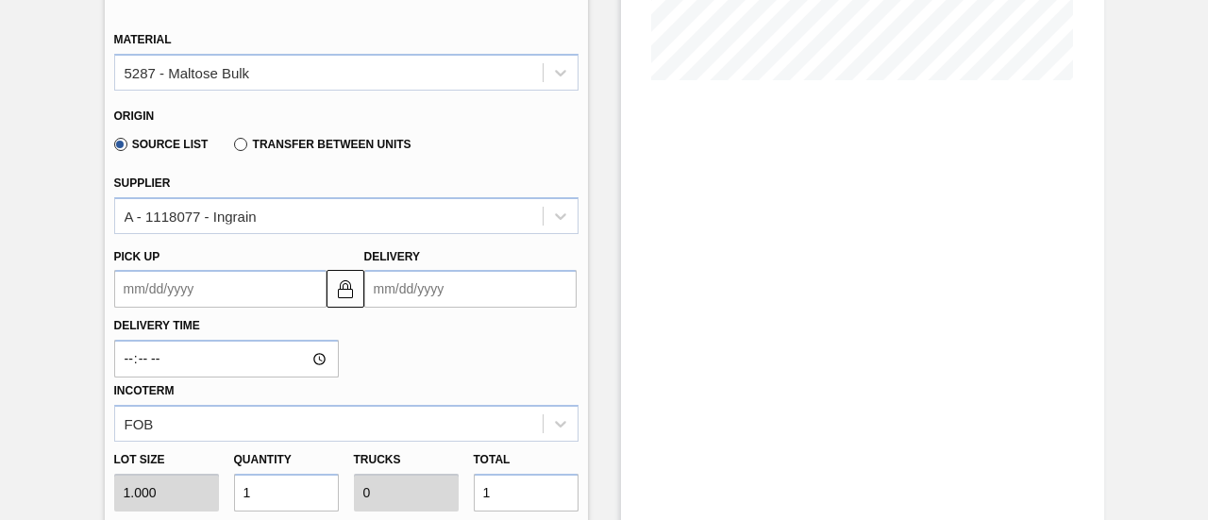
click at [451, 292] on input "Delivery" at bounding box center [470, 289] width 212 height 38
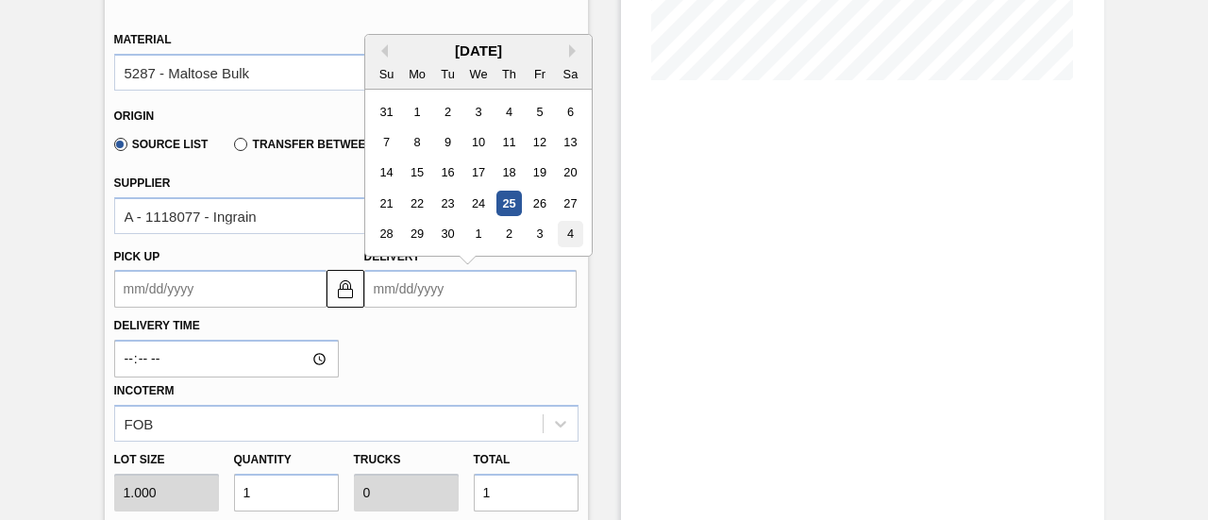
click at [566, 234] on div "4" at bounding box center [569, 234] width 25 height 25
type up3252649242 "10/03/2025"
type input "10/04/2025"
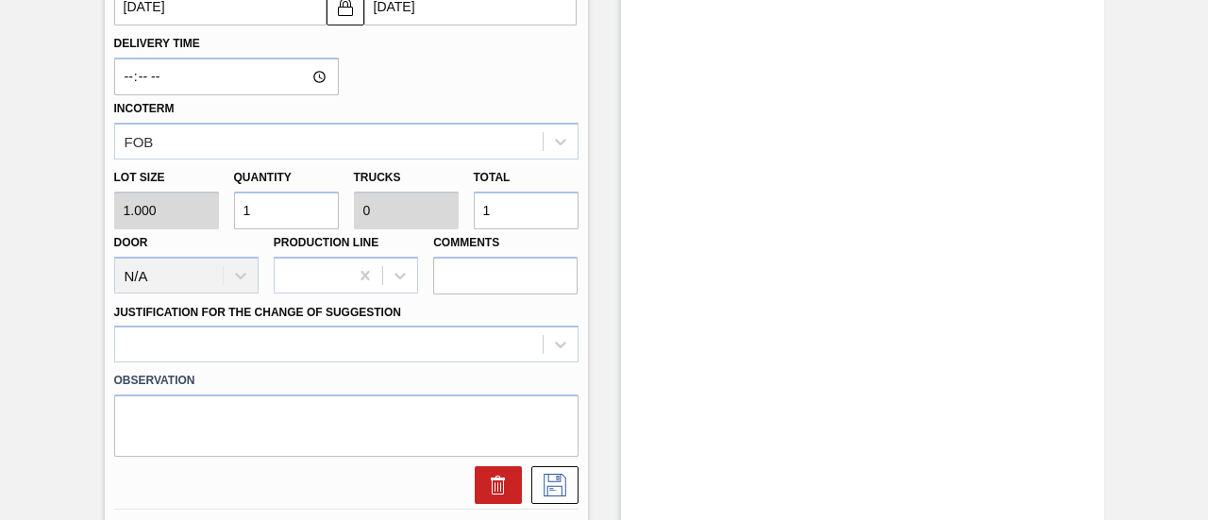
scroll to position [755, 0]
click at [456, 214] on div "Lot size 1.000 Quantity 1 Trucks 0 Total 1 Door N/A Production Line Comments" at bounding box center [346, 225] width 479 height 135
type input "11"
type input "111"
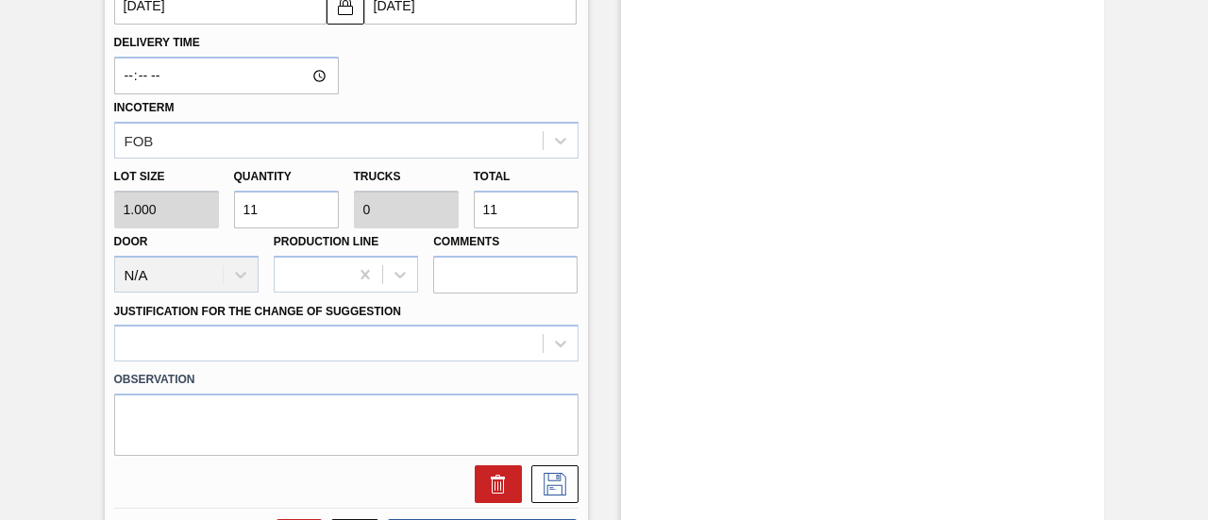
type input "0.005"
type input "111,000"
type input "4.826"
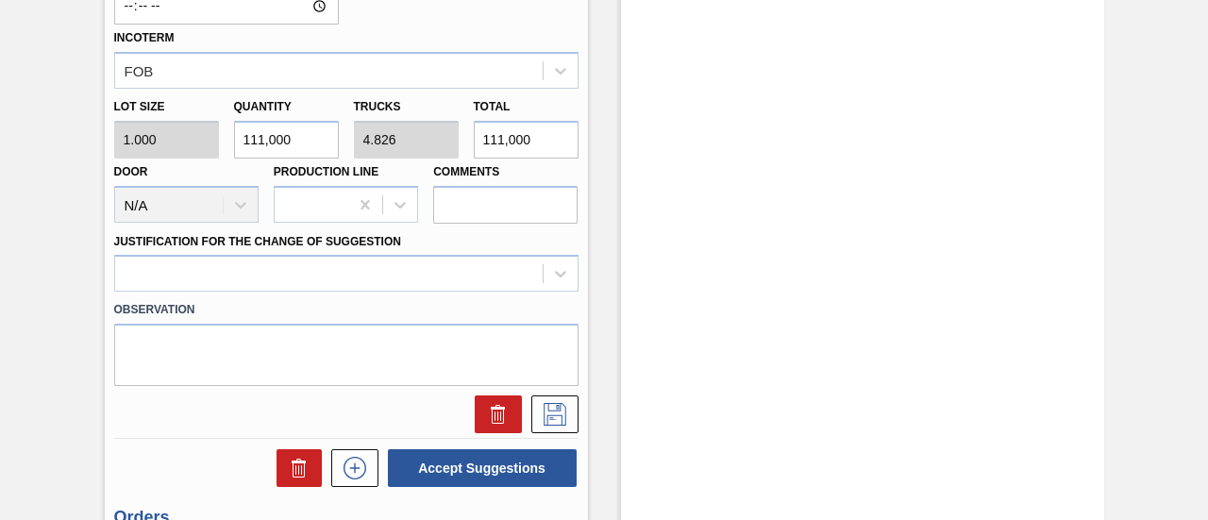
scroll to position [943, 0]
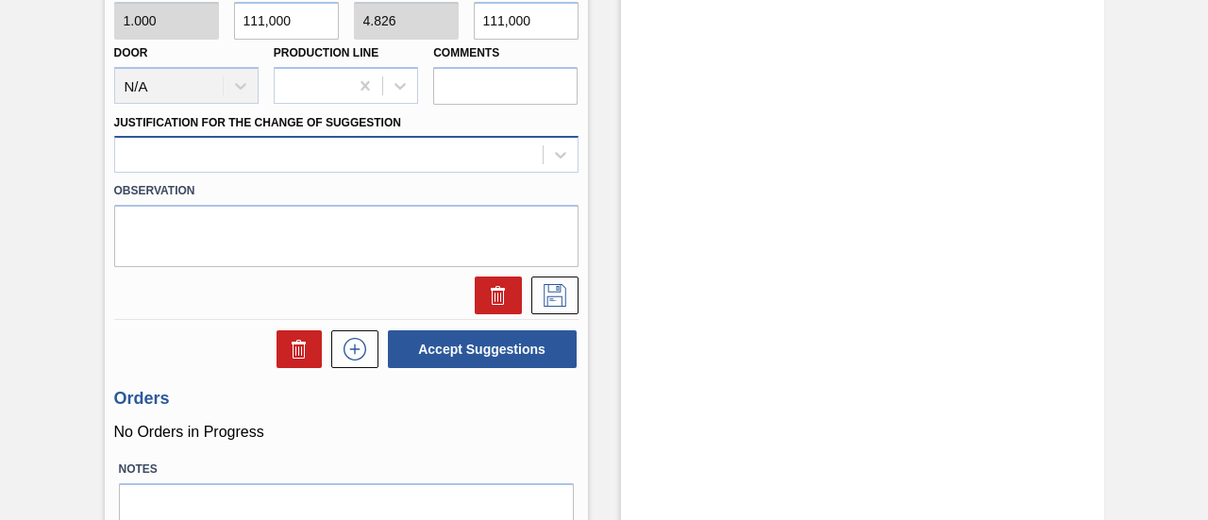
click at [538, 162] on div at bounding box center [328, 155] width 427 height 27
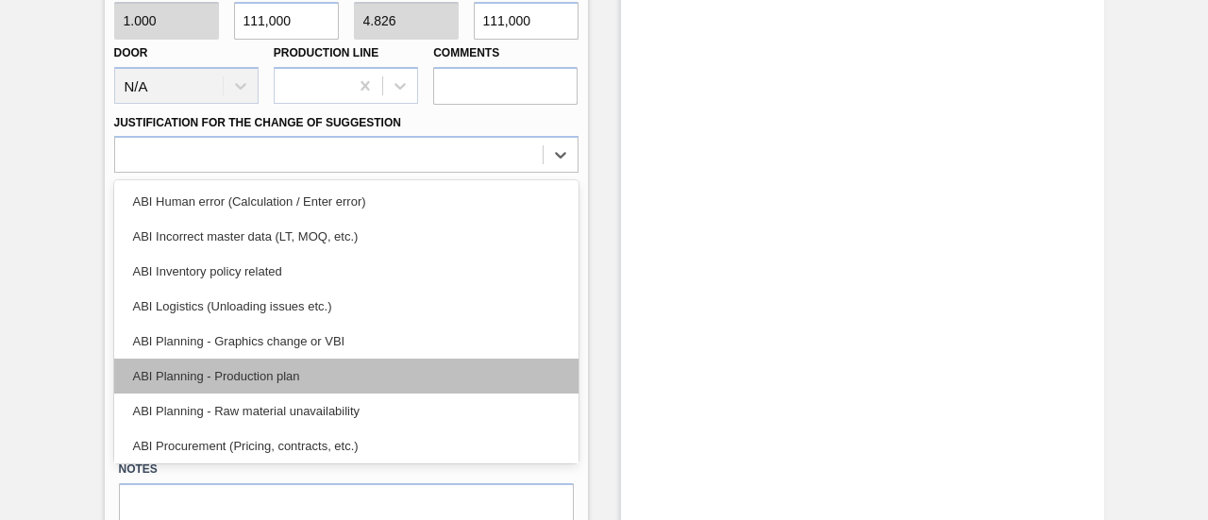
click at [292, 367] on div "ABI Planning - Production plan" at bounding box center [346, 375] width 464 height 35
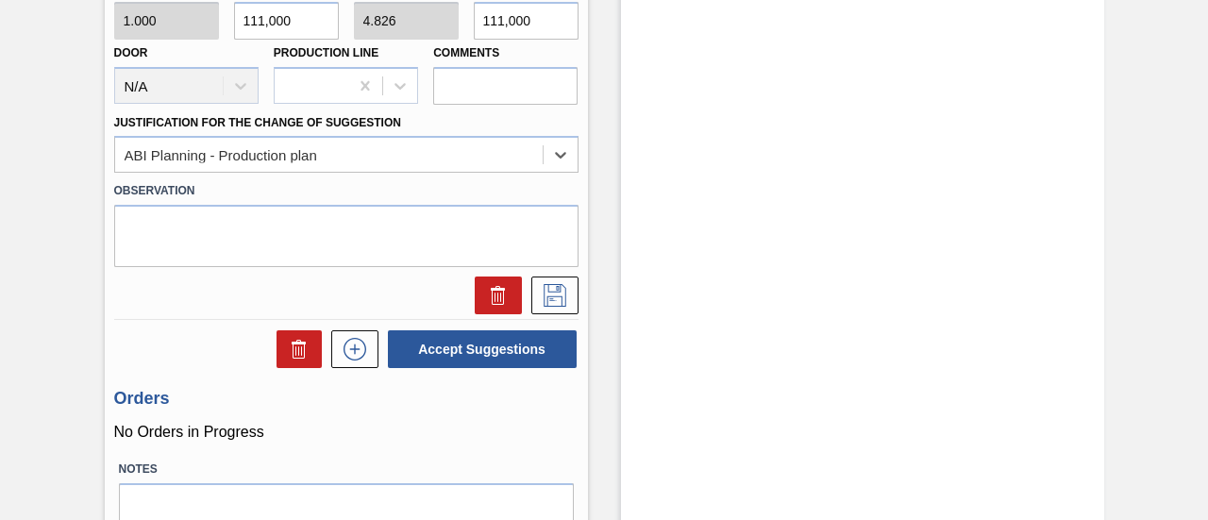
click at [570, 275] on div at bounding box center [346, 290] width 479 height 47
click at [565, 287] on icon at bounding box center [555, 295] width 30 height 23
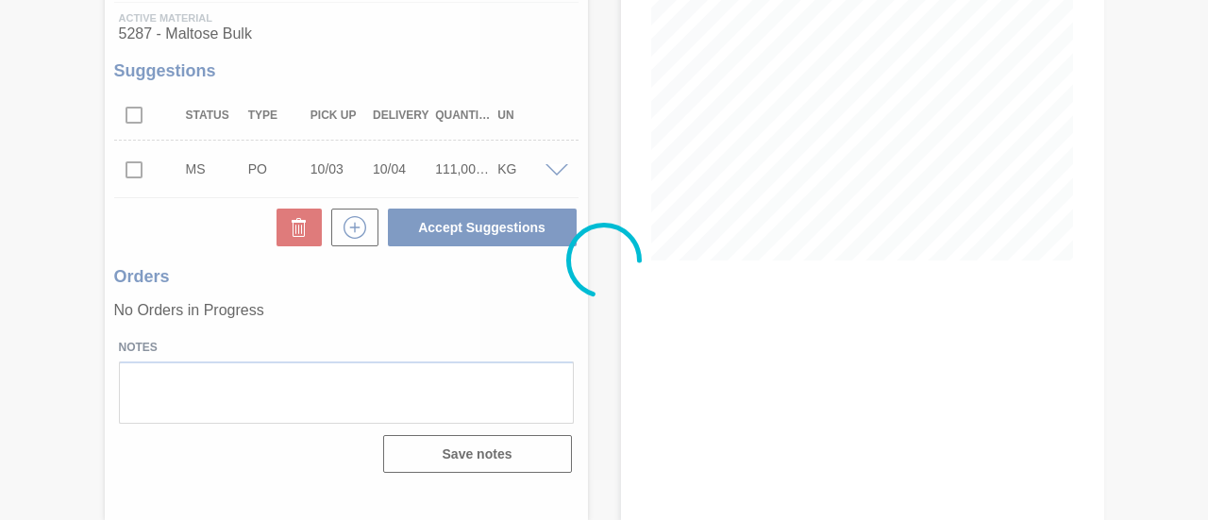
scroll to position [291, 0]
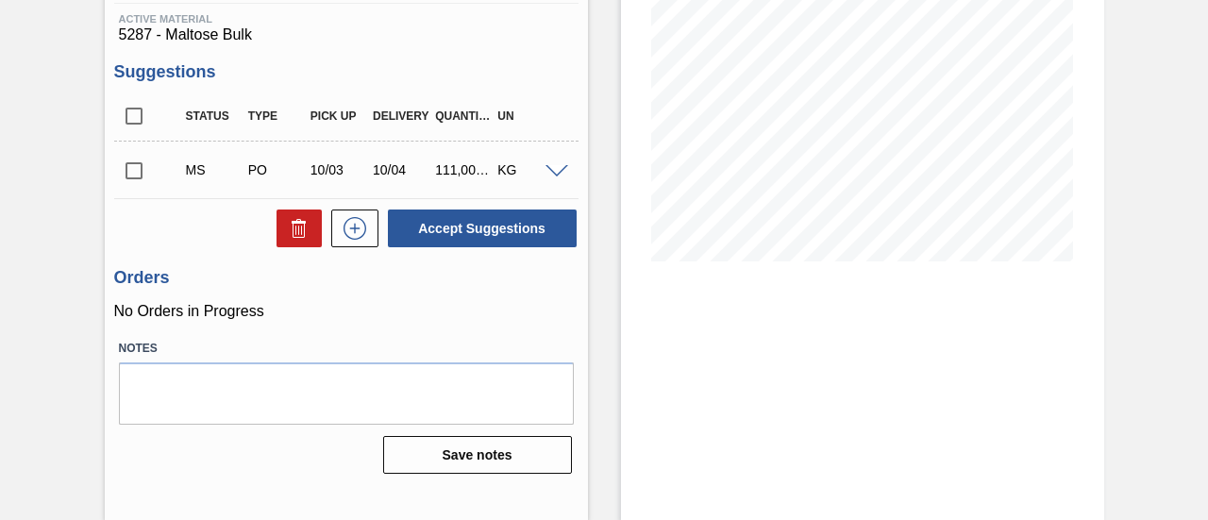
click at [138, 163] on input "checkbox" at bounding box center [134, 171] width 40 height 40
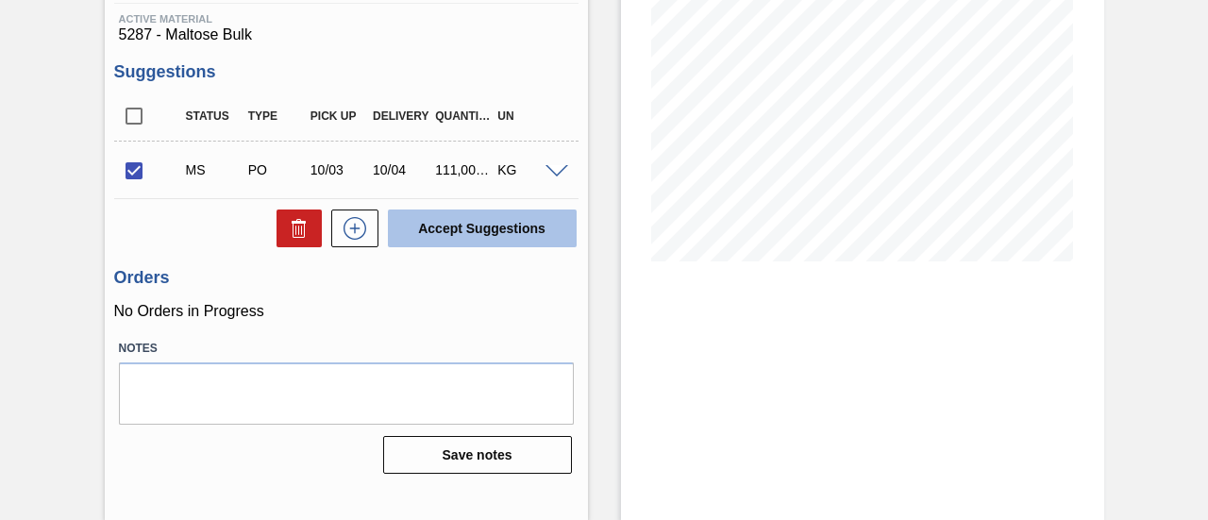
click at [492, 220] on button "Accept Suggestions" at bounding box center [482, 228] width 189 height 38
checkbox input "false"
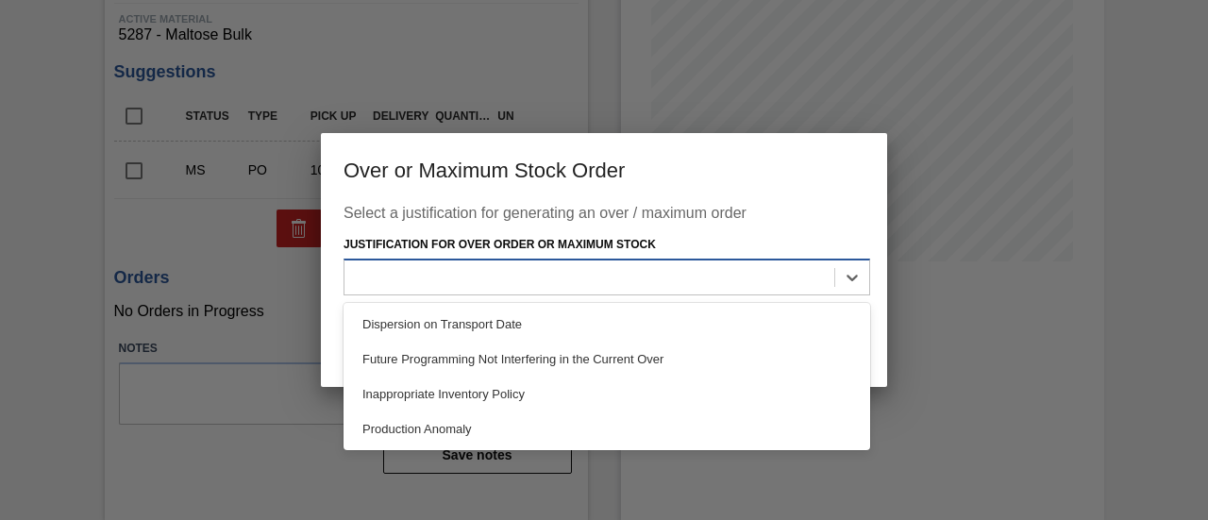
click at [645, 283] on div at bounding box center [589, 276] width 490 height 27
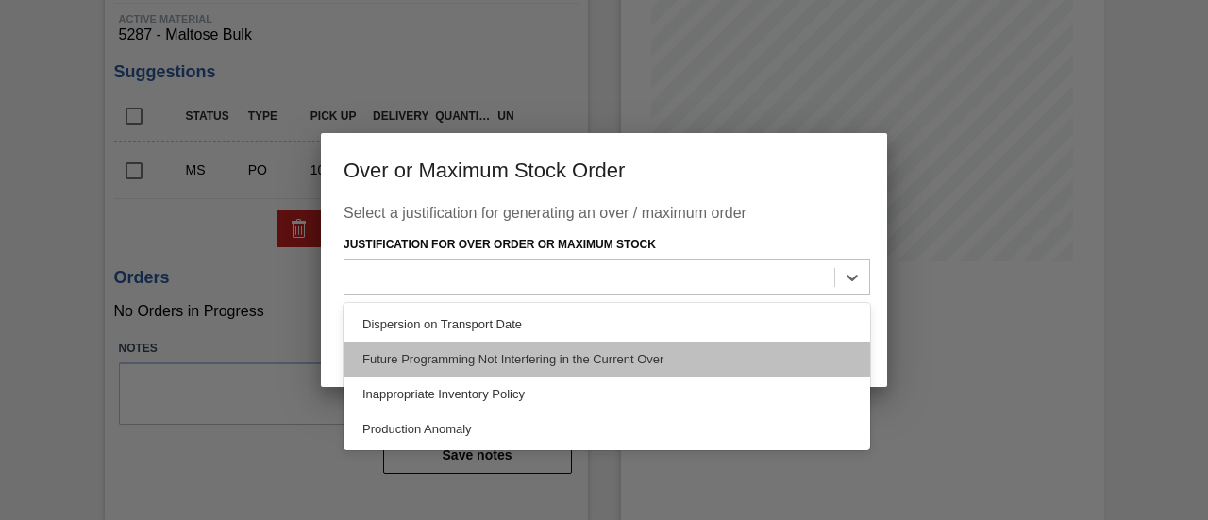
click at [484, 353] on div "Future Programming Not Interfering in the Current Over" at bounding box center [606, 359] width 526 height 35
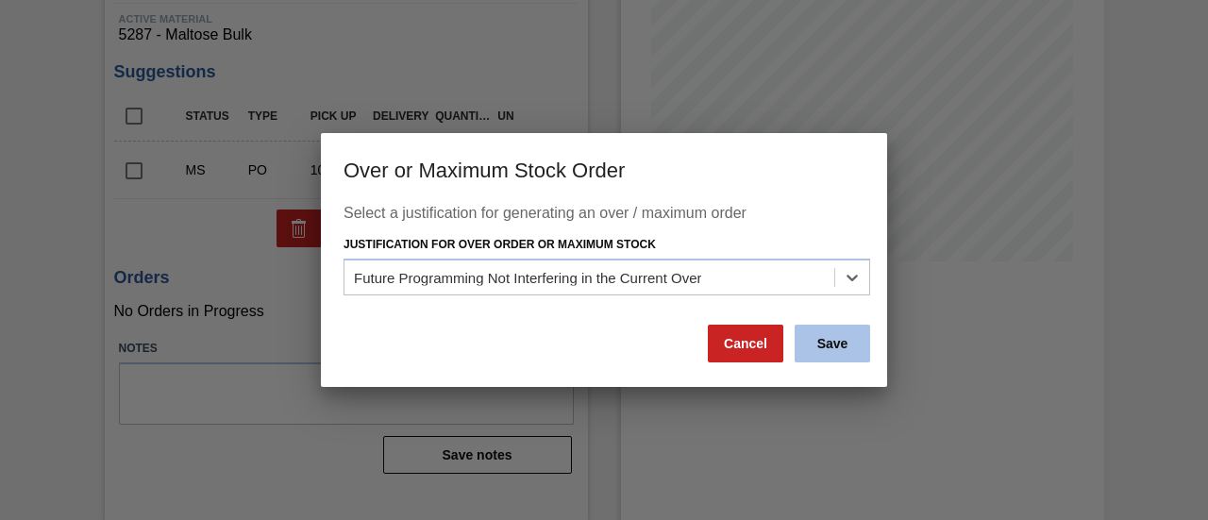
click at [828, 333] on button "Save" at bounding box center [831, 344] width 75 height 38
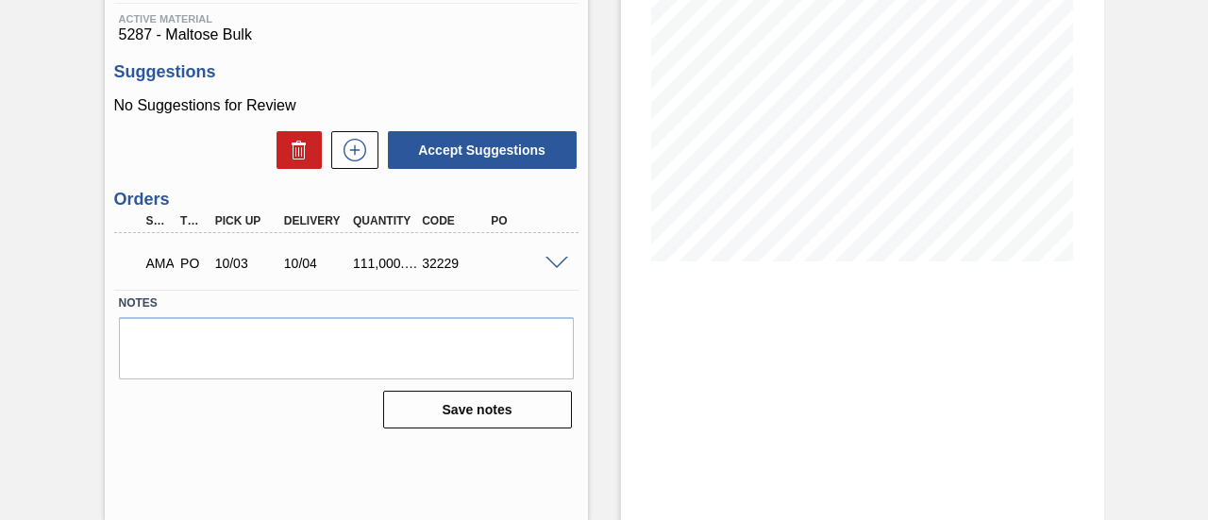
click at [550, 263] on span at bounding box center [556, 264] width 23 height 14
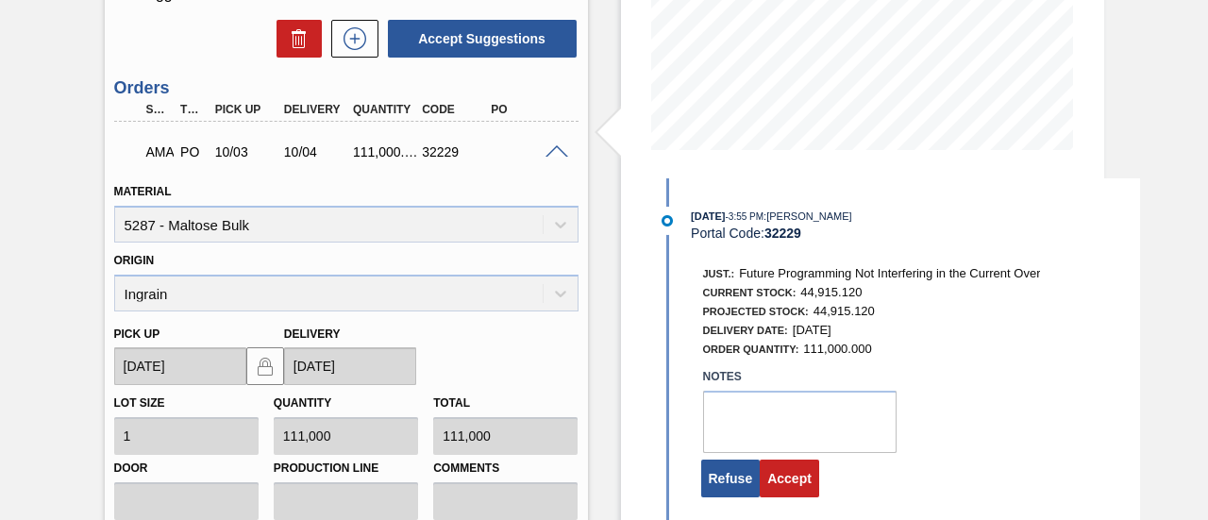
scroll to position [574, 0]
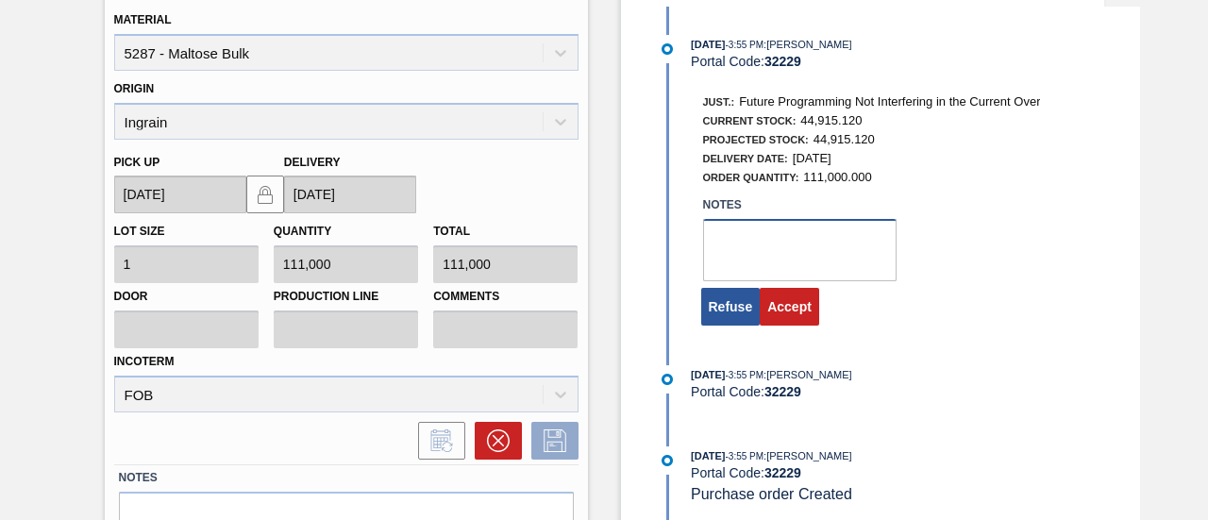
click at [768, 261] on textarea at bounding box center [799, 250] width 193 height 62
type textarea "."
click at [776, 301] on button "Accept" at bounding box center [788, 307] width 59 height 38
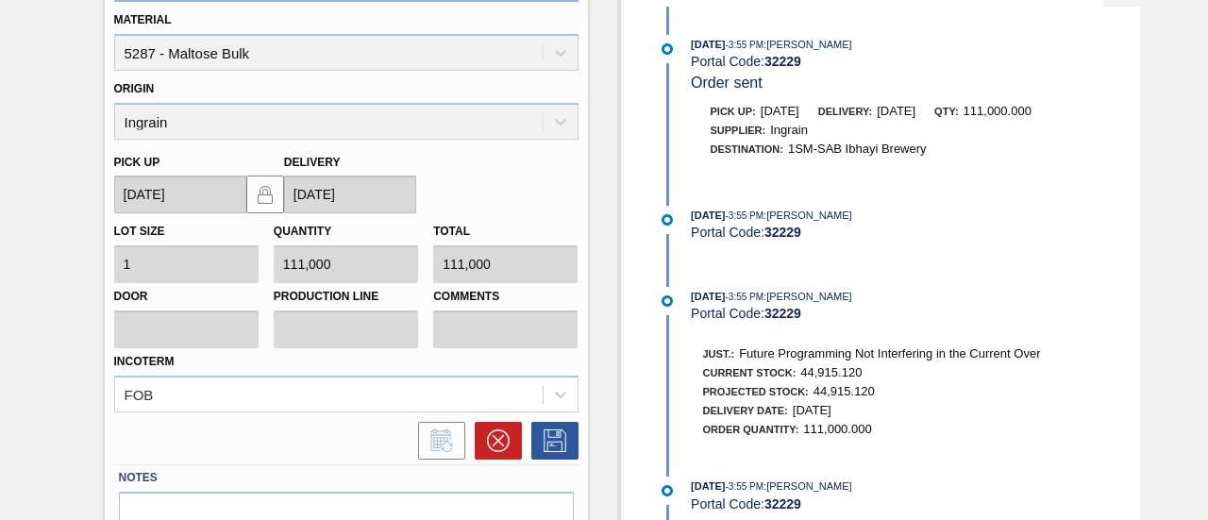
scroll to position [291, 0]
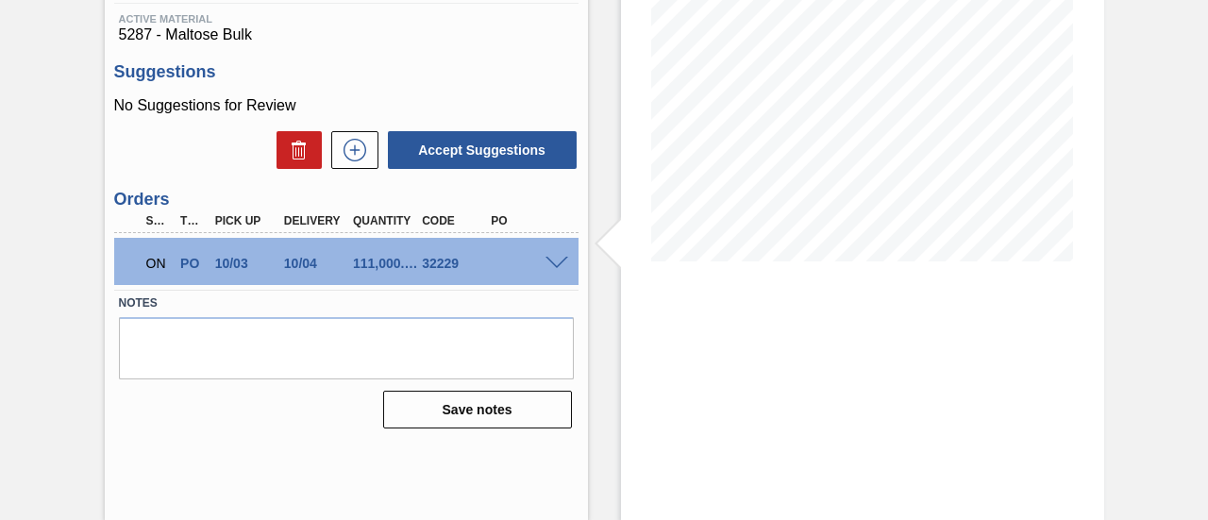
click at [562, 261] on span at bounding box center [556, 264] width 23 height 14
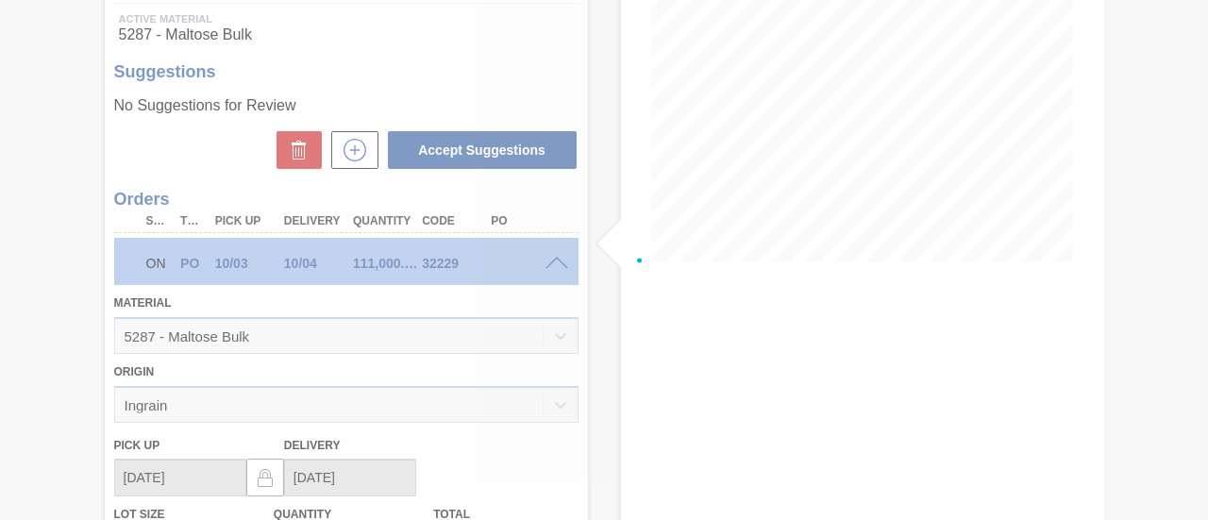
scroll to position [574, 0]
